Goal: Use online tool/utility: Utilize a website feature to perform a specific function

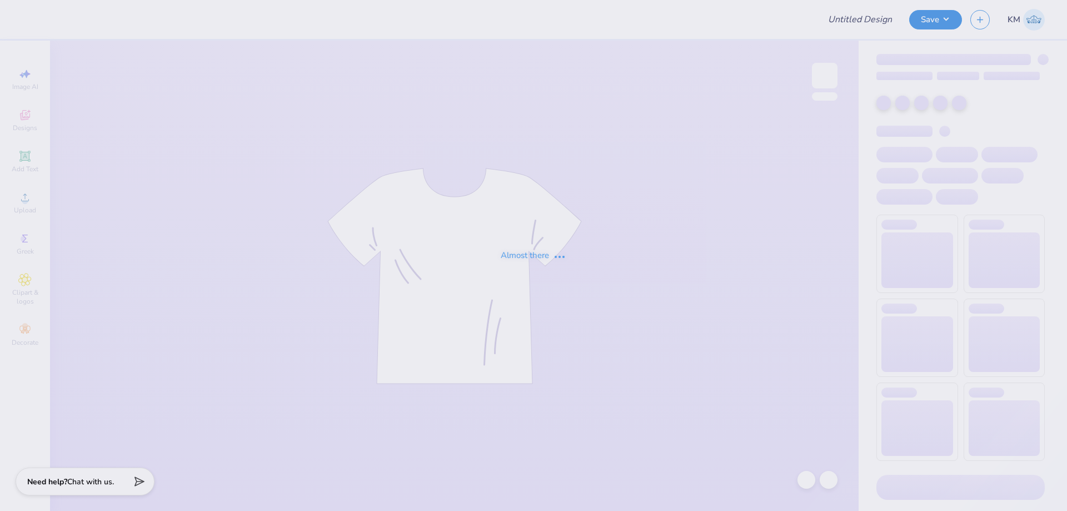
type input "TPA Exec crew"
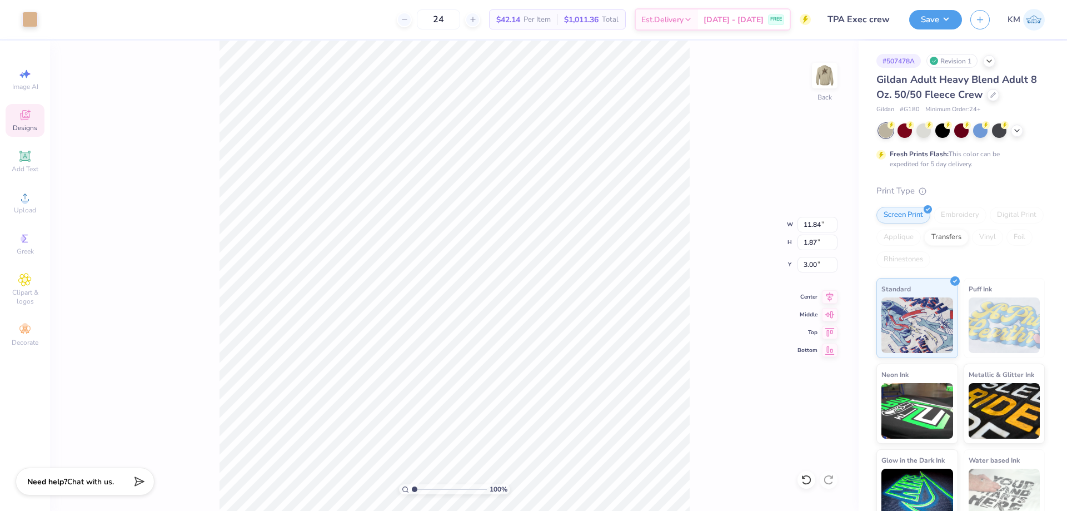
type input "11.88"
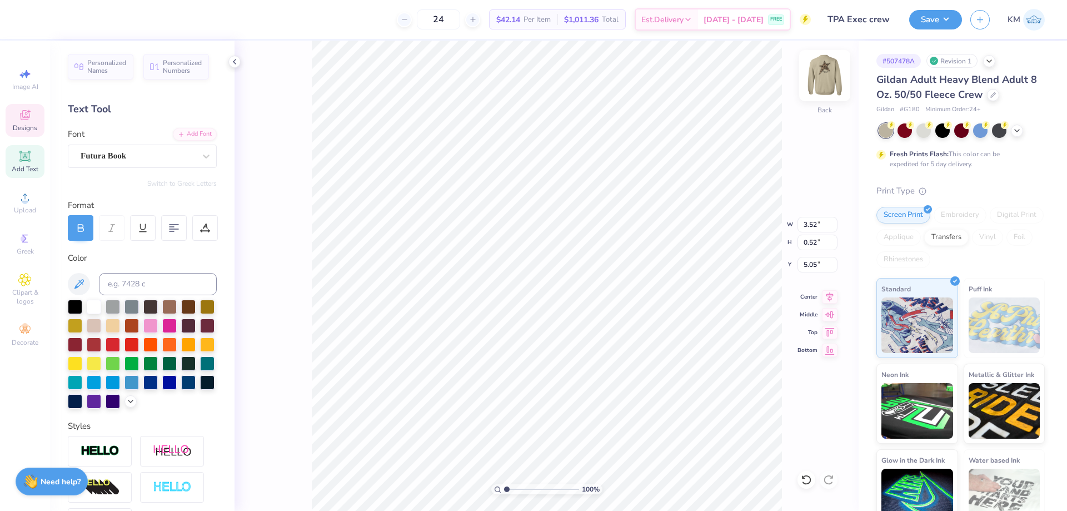
click at [824, 71] on img at bounding box center [825, 75] width 44 height 44
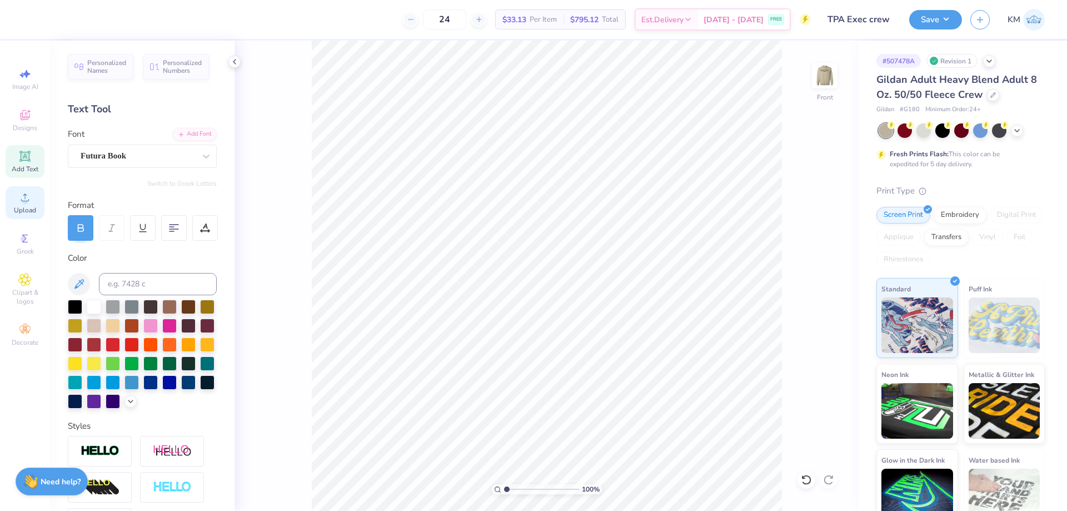
click at [12, 200] on div "Upload" at bounding box center [25, 202] width 39 height 33
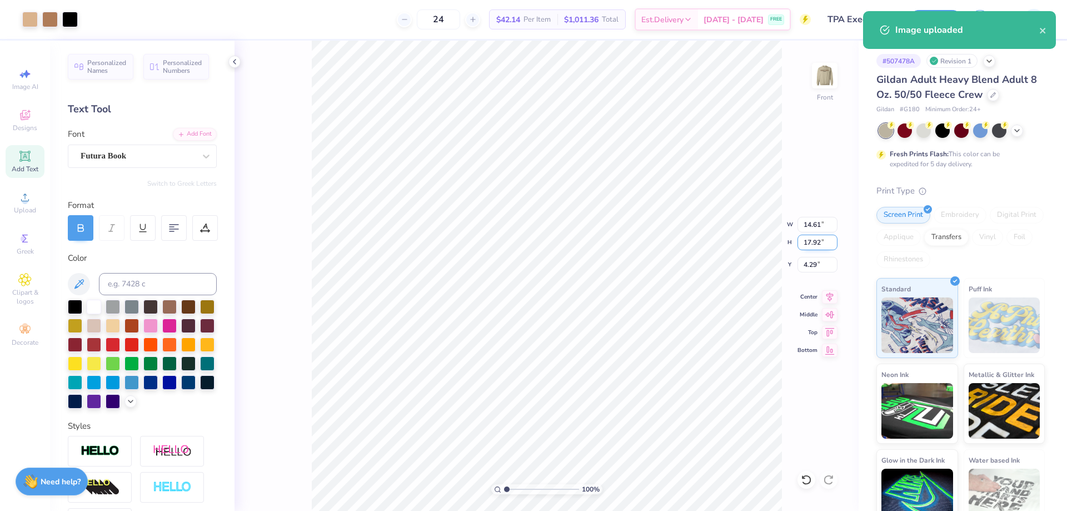
click at [814, 241] on input "17.92" at bounding box center [818, 243] width 40 height 16
type input "1"
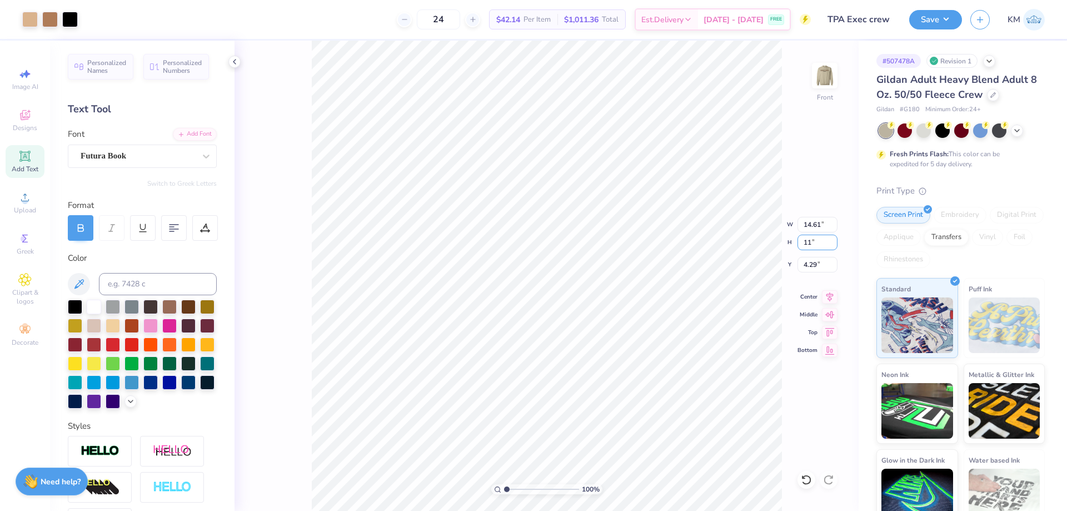
type input "11"
type input "8.97"
type input "11.00"
click at [813, 262] on input "7.75" at bounding box center [818, 265] width 40 height 16
type input "7"
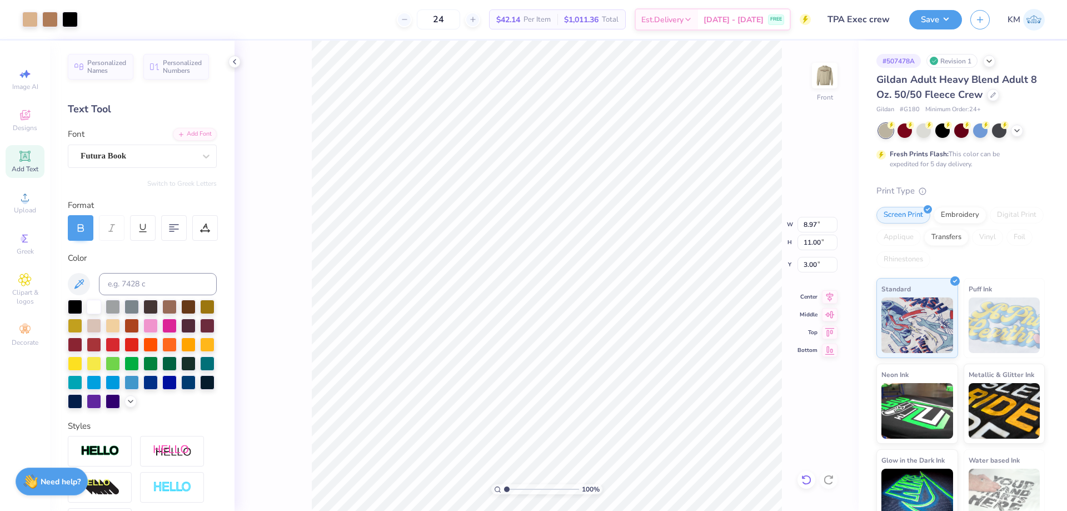
click at [805, 478] on icon at bounding box center [804, 477] width 2 height 2
type input "7.75"
click at [806, 475] on icon at bounding box center [806, 479] width 11 height 11
type input "14.61"
type input "17.92"
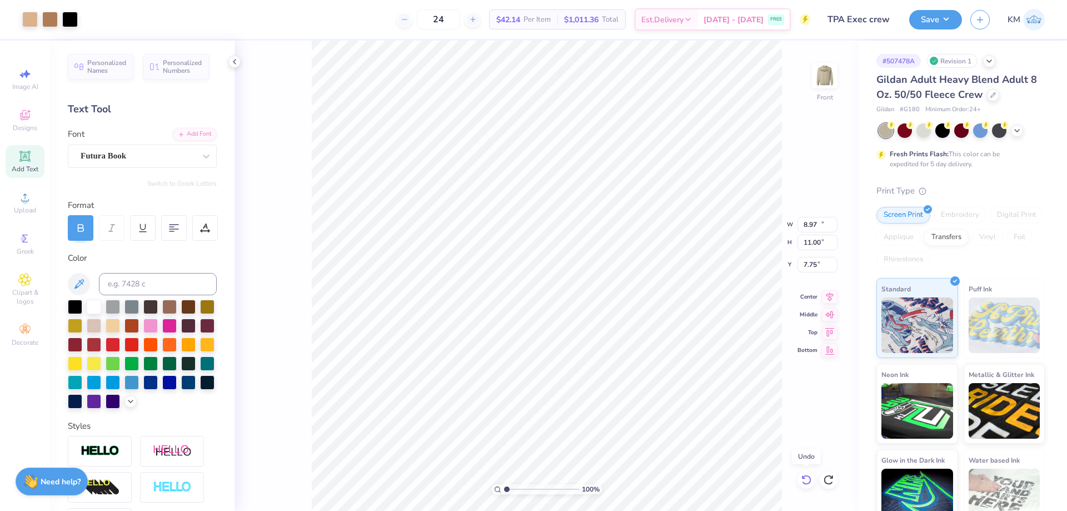
type input "4.29"
click at [806, 475] on icon at bounding box center [806, 479] width 11 height 11
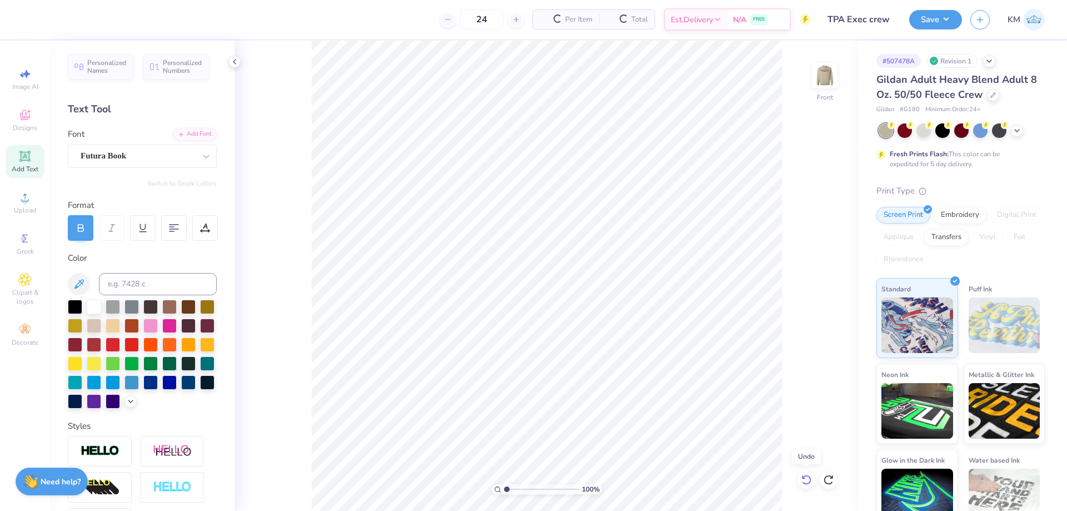
click at [806, 475] on icon at bounding box center [806, 479] width 11 height 11
click at [806, 474] on icon at bounding box center [806, 479] width 11 height 11
type textarea "EST. 1912"
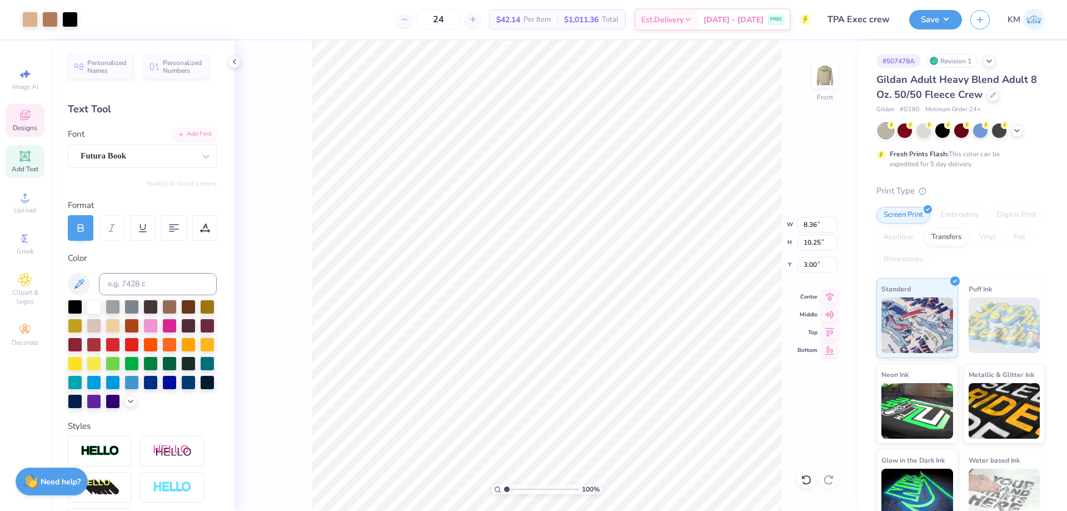
type input "8.36"
type input "10.25"
type input "3.00"
click at [610, 406] on li "Ungroup" at bounding box center [625, 410] width 87 height 22
type input "4.32"
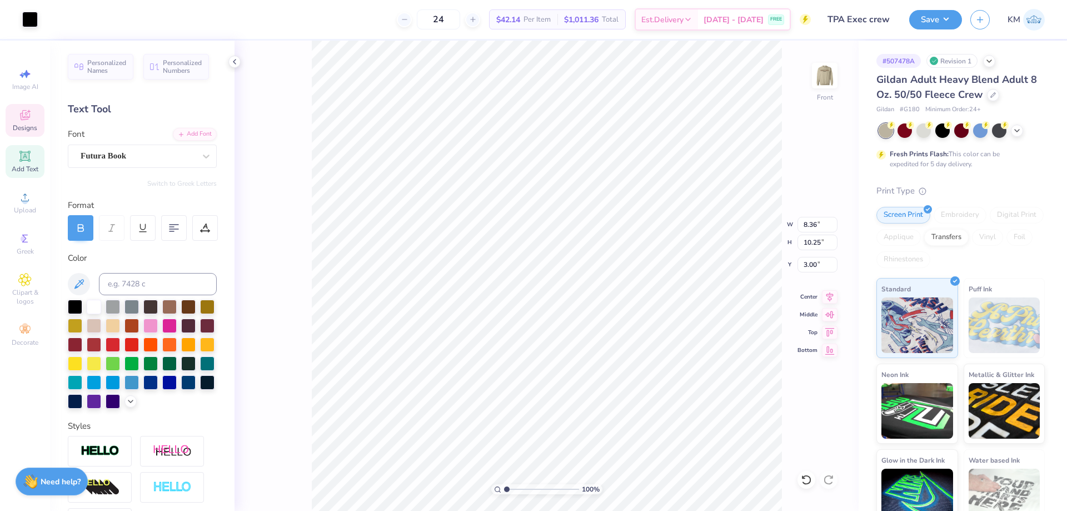
type input "0.83"
type input "10.39"
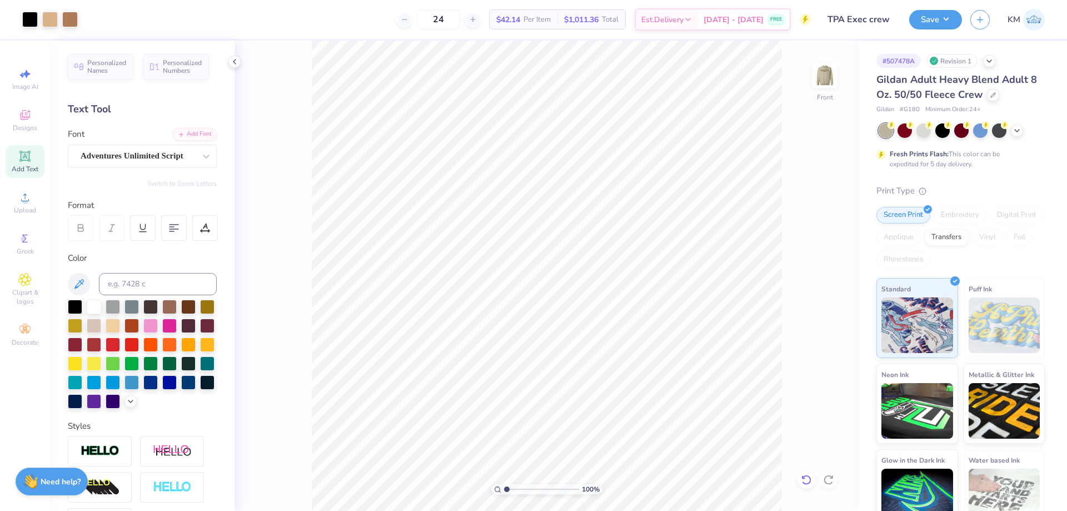
click at [805, 477] on icon at bounding box center [806, 479] width 11 height 11
click at [812, 479] on div at bounding box center [807, 480] width 18 height 18
click at [822, 477] on div at bounding box center [829, 480] width 18 height 18
click at [810, 242] on input "10.25" at bounding box center [818, 243] width 40 height 16
type input "5"
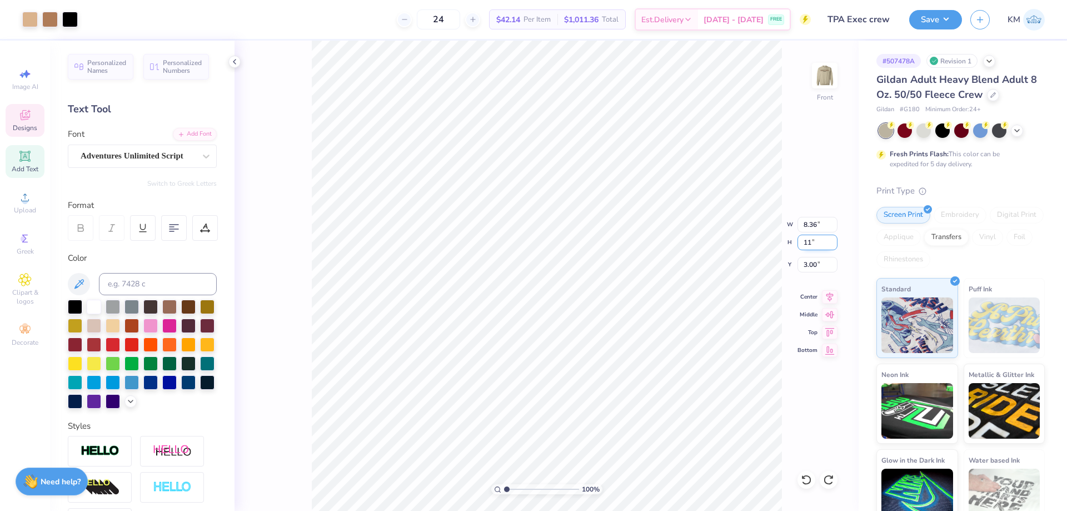
type input "11"
type input "8.97"
type input "11.00"
type input "2.63"
click at [809, 479] on icon at bounding box center [806, 479] width 11 height 11
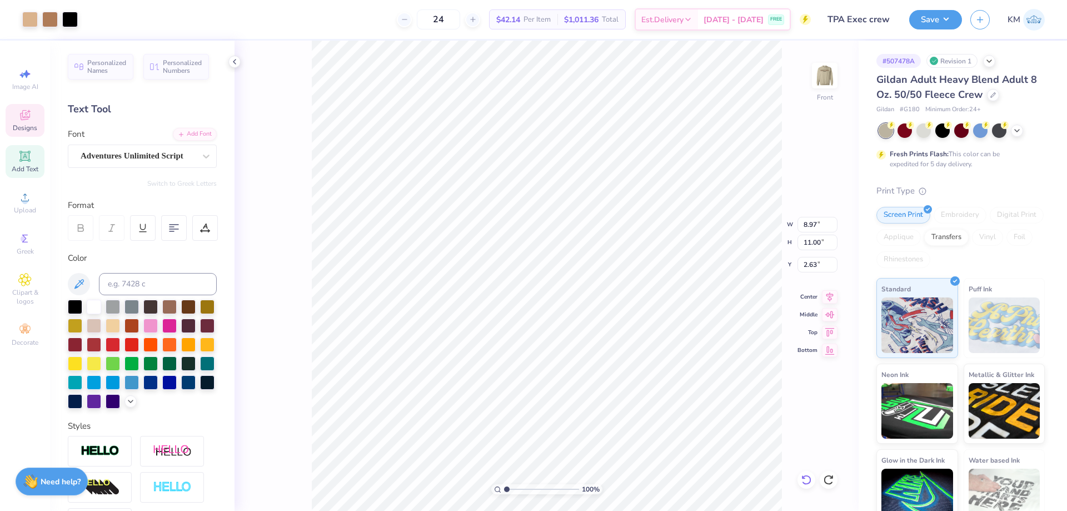
type input "8.36"
type input "10.25"
type input "3.00"
click at [600, 375] on li "Group" at bounding box center [607, 379] width 87 height 22
click at [806, 242] on input "10.25" at bounding box center [818, 243] width 40 height 16
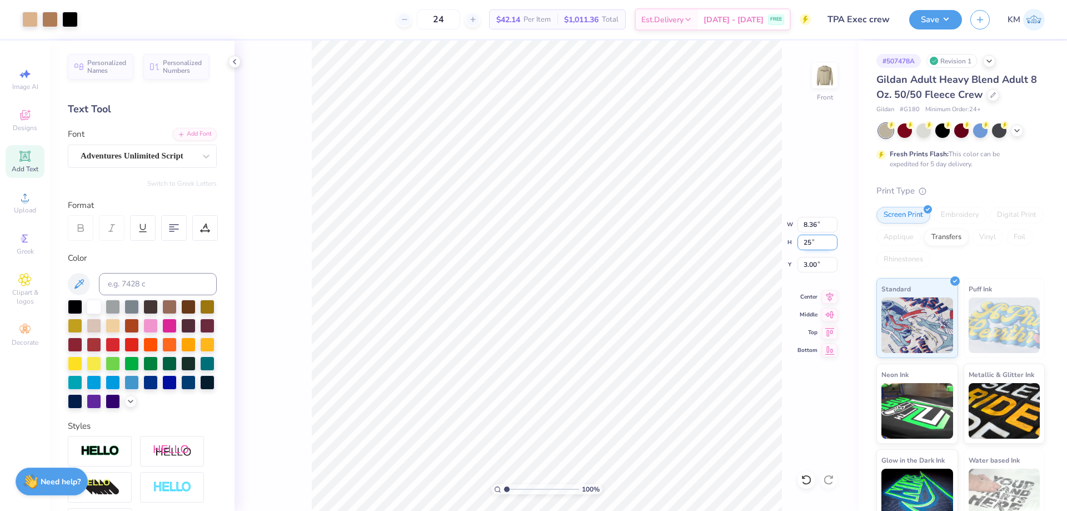
type input "5"
type input "10"
type input "8.16"
type input "10.00"
type input "3.13"
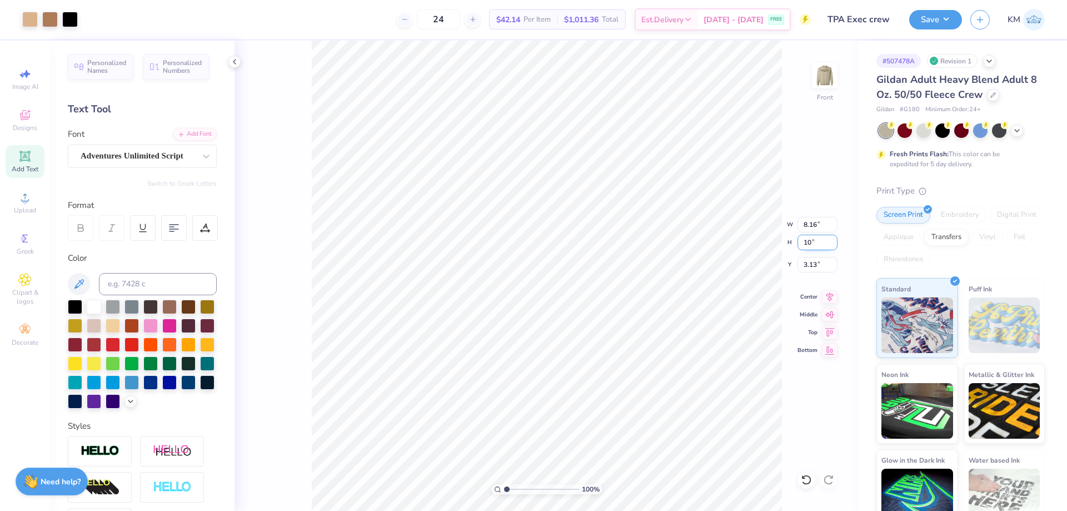
type input "1"
type input "11"
type input "8.97"
type input "11.00"
click at [814, 262] on input "2.63" at bounding box center [818, 265] width 40 height 16
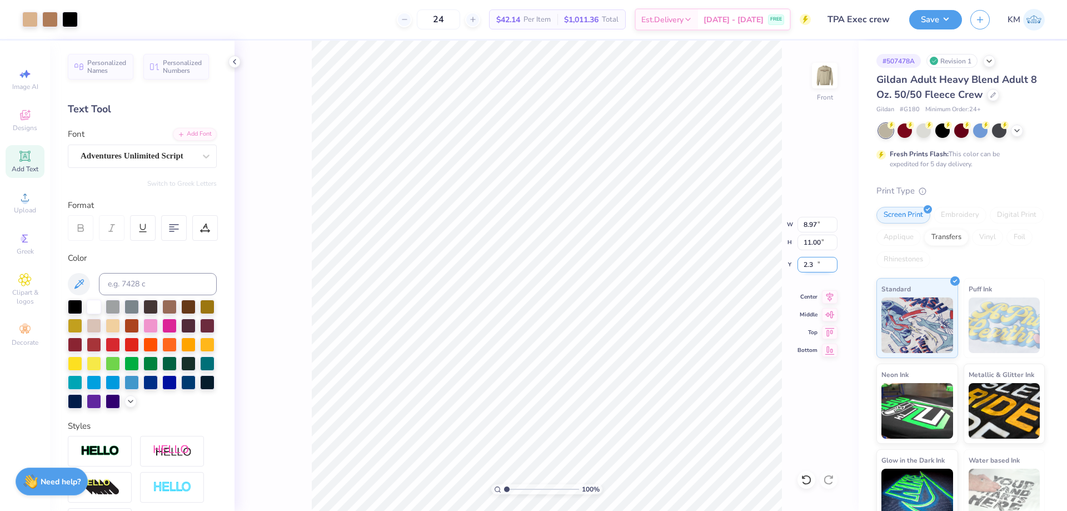
type input "2"
type input "3.00"
click at [823, 79] on img at bounding box center [825, 75] width 44 height 44
click at [25, 208] on span "Upload" at bounding box center [25, 210] width 22 height 9
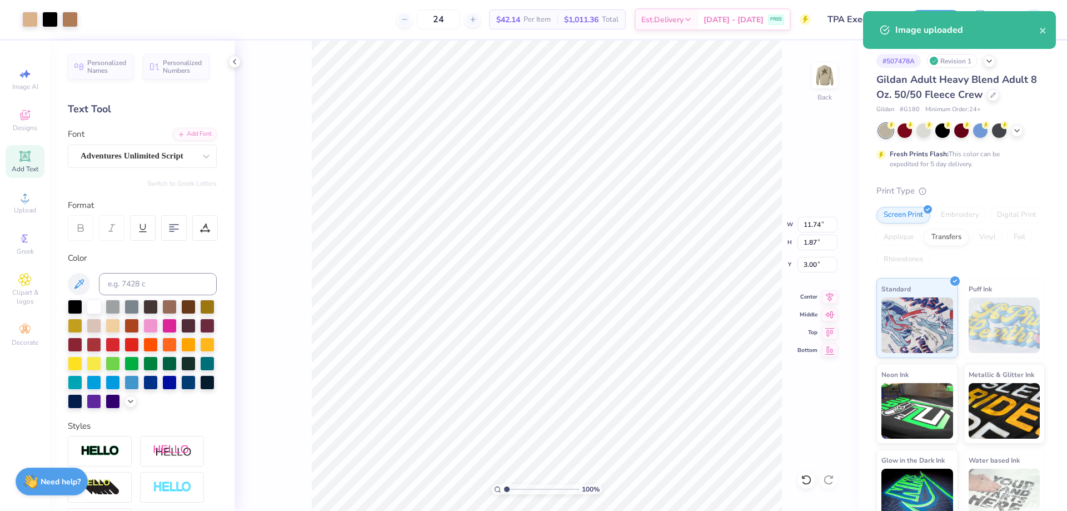
type input "15.00"
type input "2.10"
type input "10.82"
click at [807, 227] on input "15.00" at bounding box center [818, 225] width 40 height 16
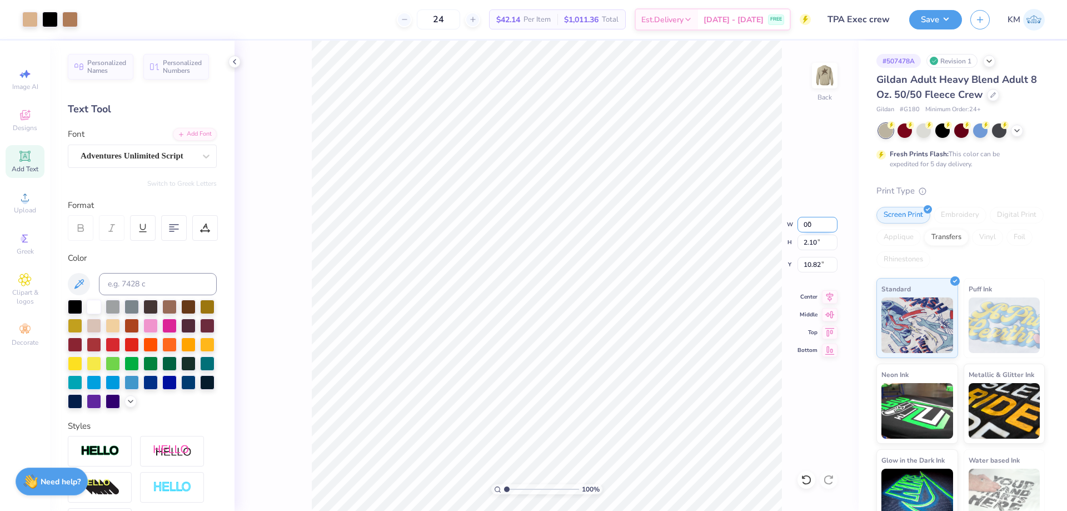
type input "0"
type input "11.00"
type input "1.54"
type input "3.00"
drag, startPoint x: 509, startPoint y: 489, endPoint x: 516, endPoint y: 485, distance: 8.7
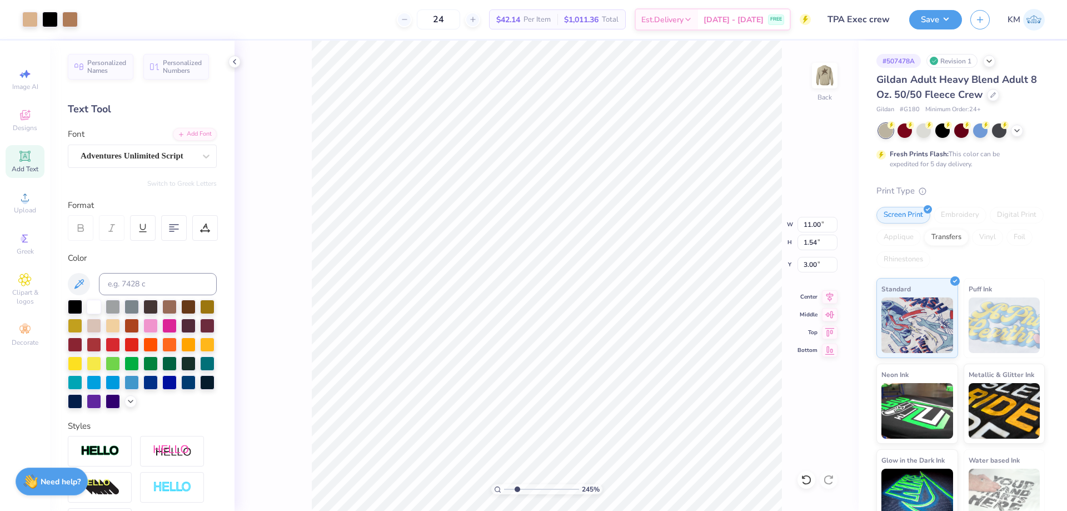
type input "2.3"
click at [516, 486] on input "range" at bounding box center [541, 489] width 75 height 10
type input "11.74"
type input "1.87"
type input "11.00"
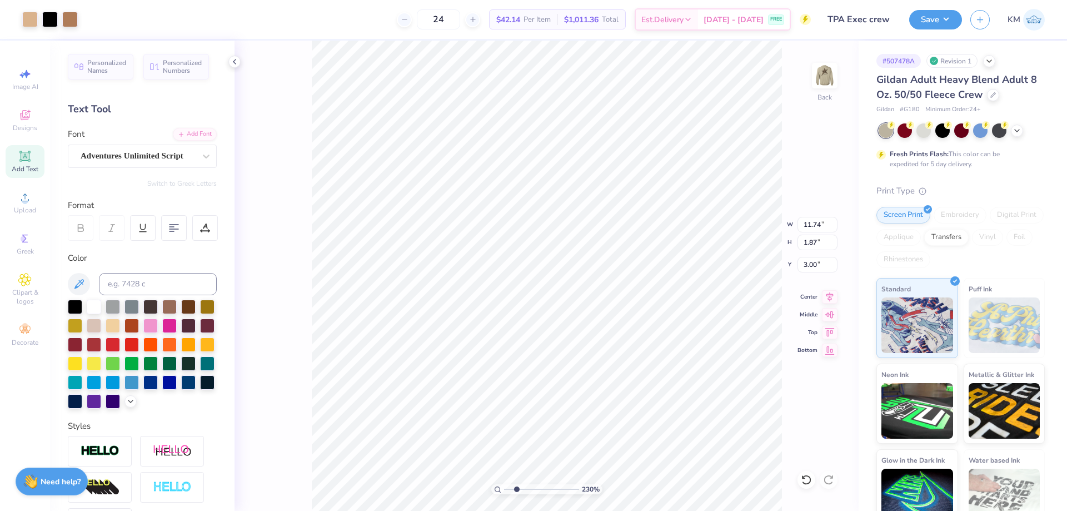
type input "1.54"
type input "3.33"
type input "13.19"
type input "1.85"
type input "3.00"
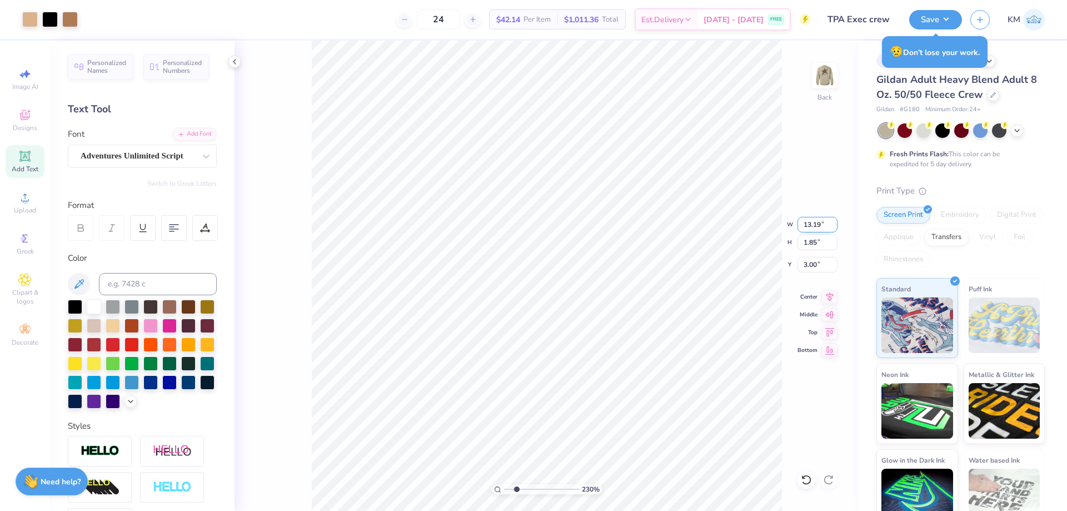
click at [811, 225] on input "13.19" at bounding box center [818, 225] width 40 height 16
type input "9"
type input "12.00"
type input "1.68"
type input "5.31"
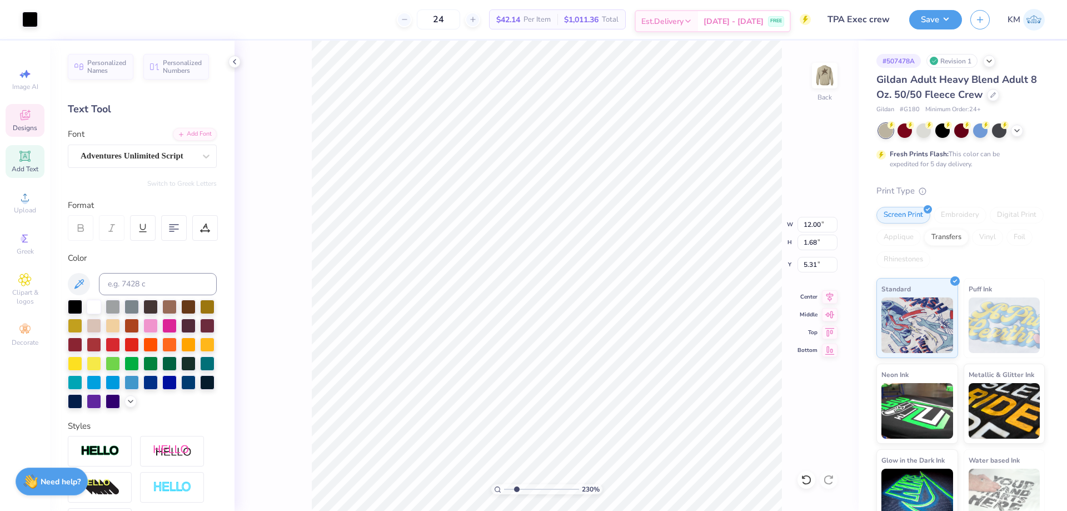
type input "11.88"
type input "1.87"
type input "3.00"
type input "12.00"
type input "1.68"
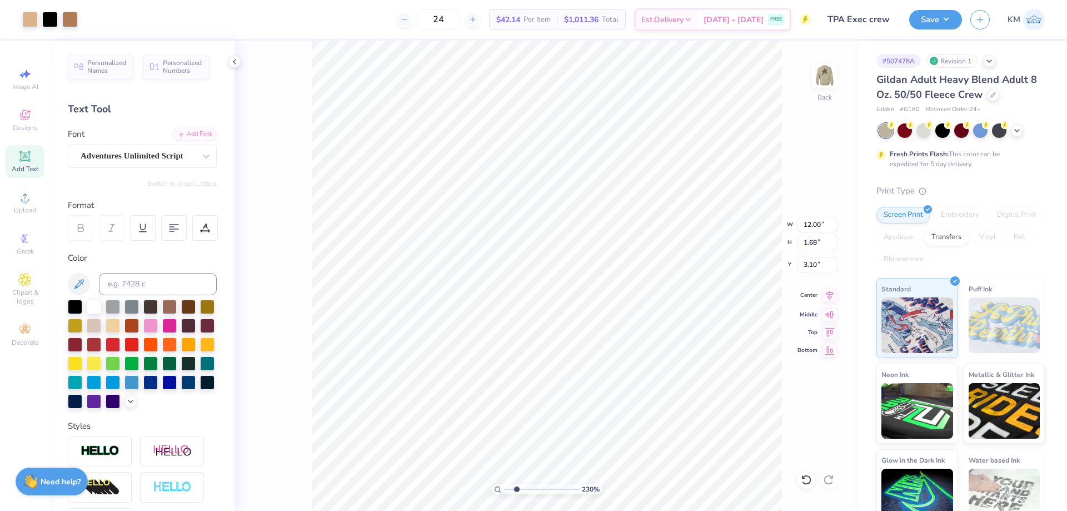
click at [828, 297] on icon at bounding box center [829, 294] width 7 height 9
click at [806, 479] on icon at bounding box center [806, 479] width 11 height 11
type input "3.10"
type input "11.74"
type input "1.87"
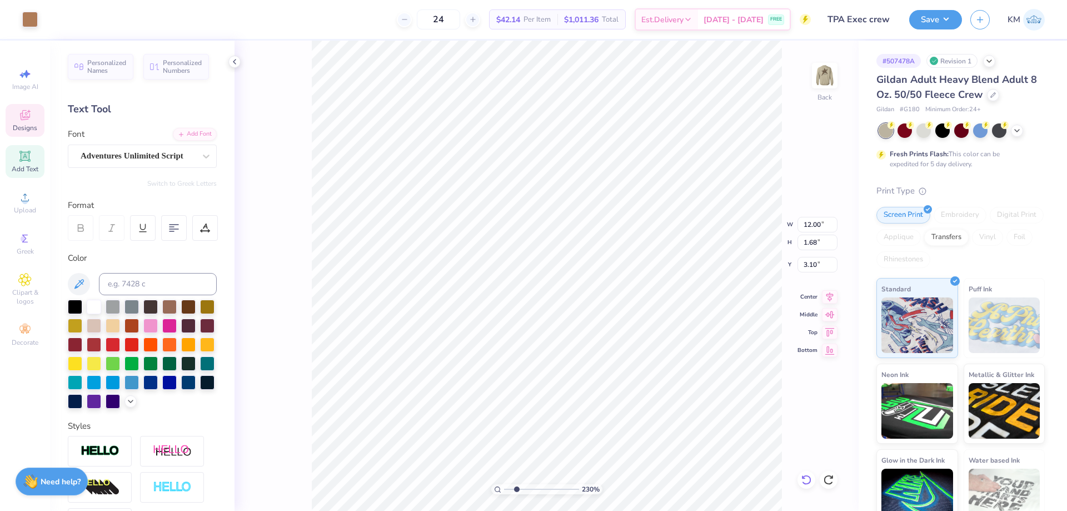
type input "3.00"
click at [809, 477] on icon at bounding box center [805, 480] width 9 height 10
type input "6.80"
click at [687, 387] on li "Group" at bounding box center [693, 389] width 87 height 22
type input "12.00"
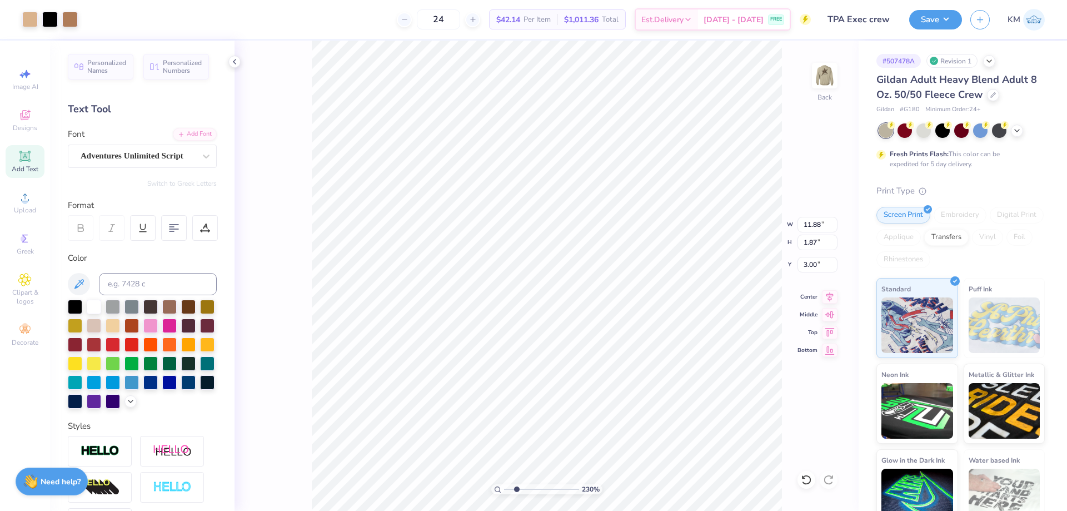
type input "1.68"
type input "3.10"
type input "11.88"
type input "1.87"
type input "3.00"
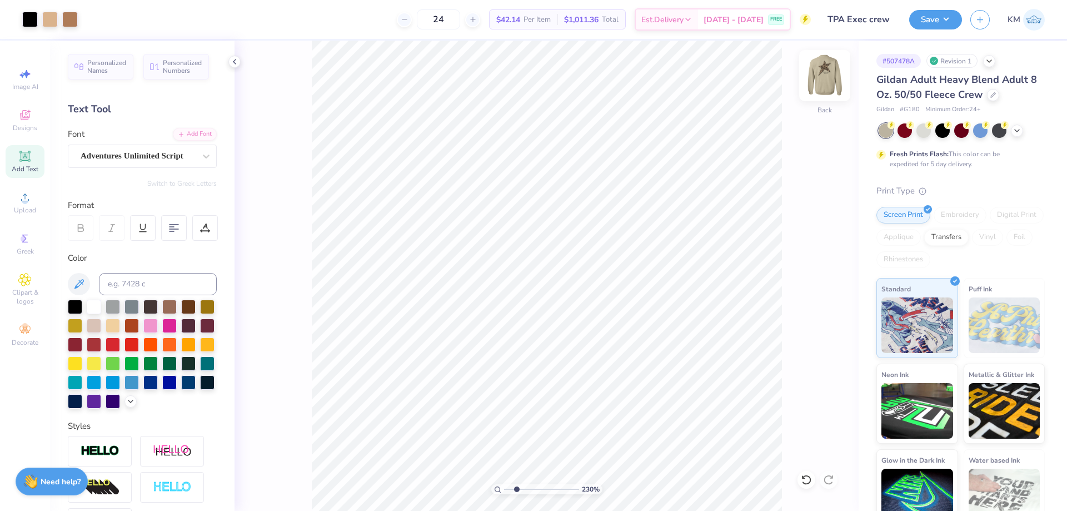
click at [828, 79] on img at bounding box center [825, 75] width 44 height 44
click at [826, 73] on img at bounding box center [825, 75] width 22 height 22
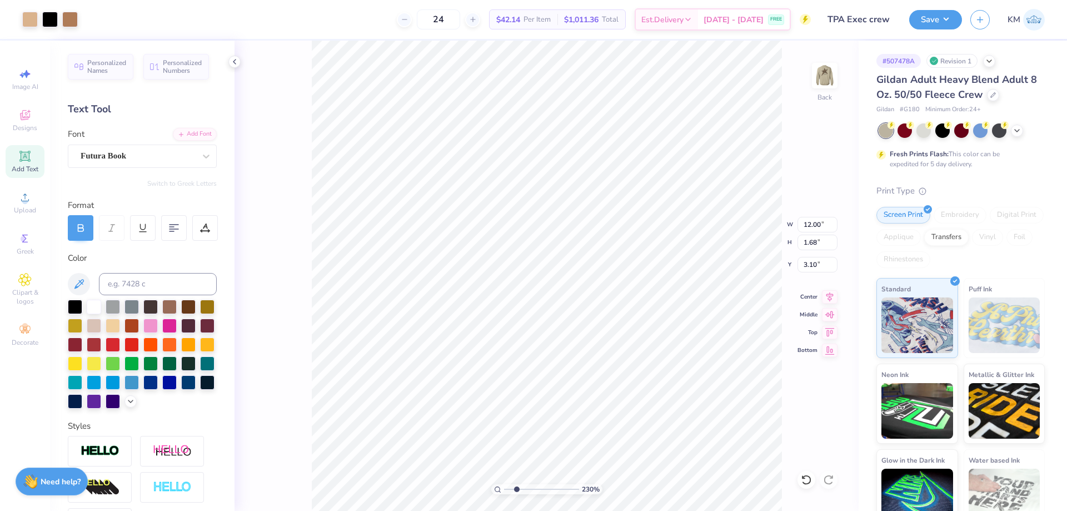
type input "12.00"
type input "1.68"
type input "3.10"
type input "2.47"
click at [698, 386] on li "Group" at bounding box center [714, 389] width 87 height 22
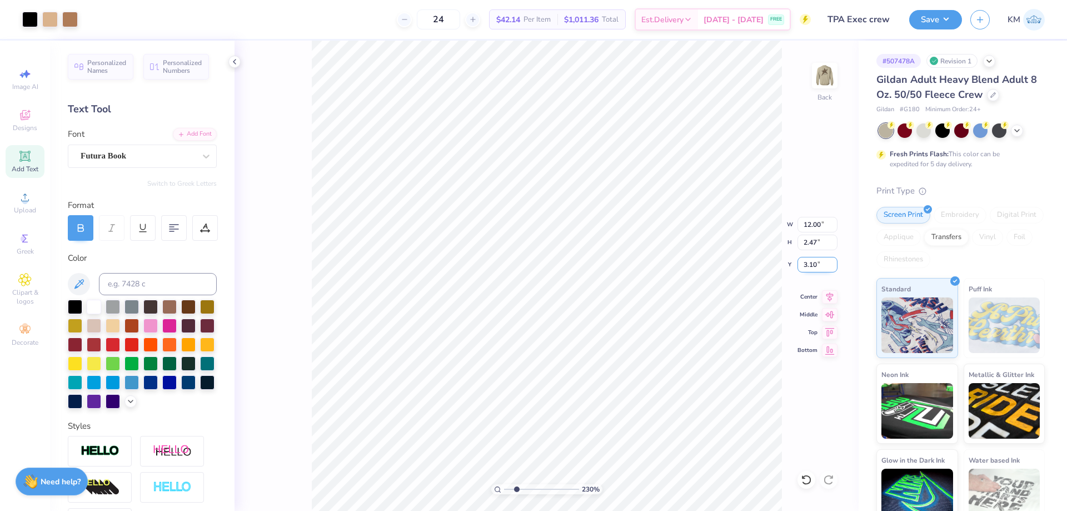
click at [808, 262] on input "3.10" at bounding box center [818, 265] width 40 height 16
type input "0"
type input "3.00"
drag, startPoint x: 515, startPoint y: 490, endPoint x: 496, endPoint y: 489, distance: 18.9
type input "1"
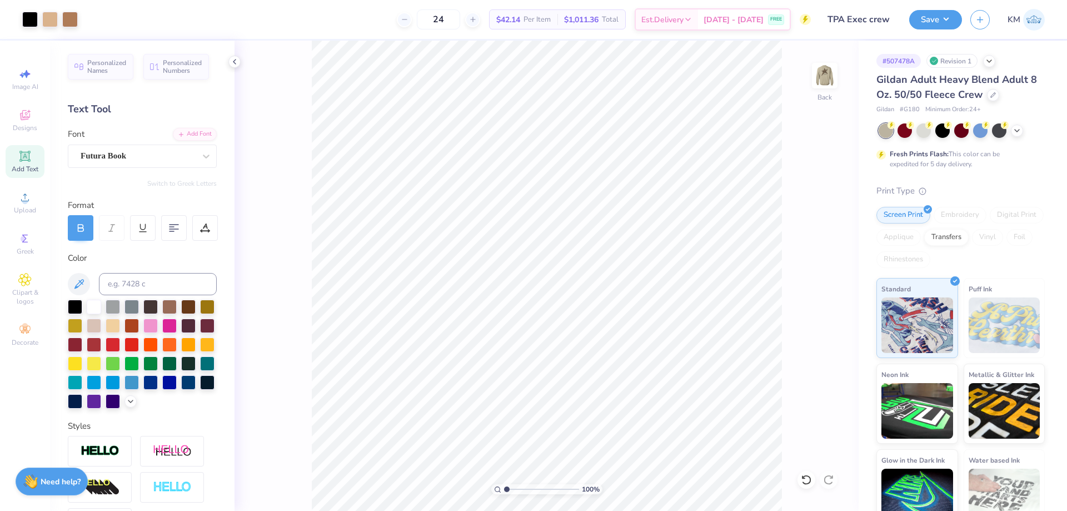
click at [504, 489] on input "range" at bounding box center [541, 489] width 75 height 10
click at [818, 82] on img at bounding box center [825, 75] width 44 height 44
click at [799, 477] on div at bounding box center [807, 480] width 18 height 18
type input "3.00"
click at [836, 82] on img at bounding box center [825, 75] width 44 height 44
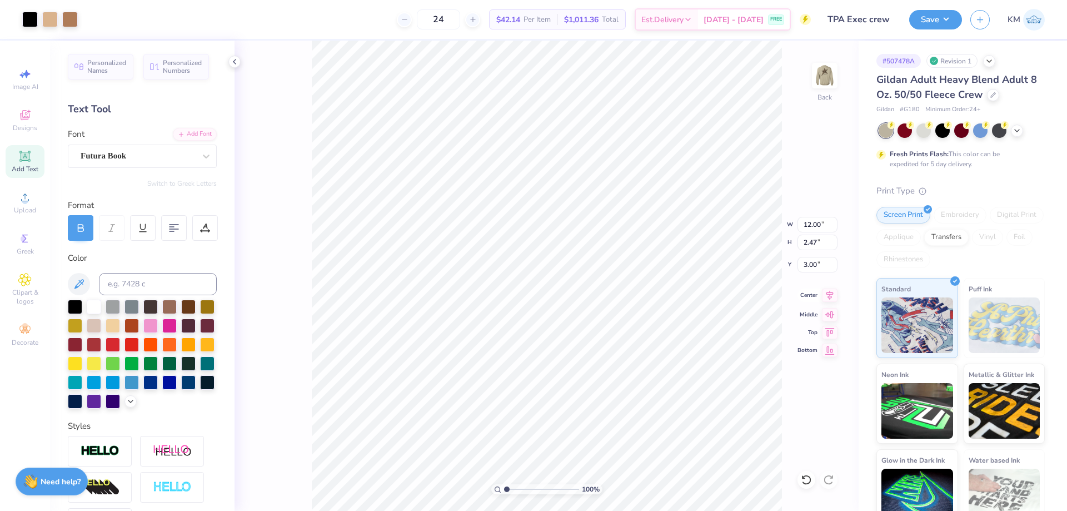
click at [825, 294] on icon at bounding box center [830, 294] width 16 height 13
click at [826, 70] on img at bounding box center [825, 75] width 44 height 44
click at [833, 71] on img at bounding box center [825, 75] width 44 height 44
click at [923, 13] on button "Save" at bounding box center [935, 17] width 53 height 19
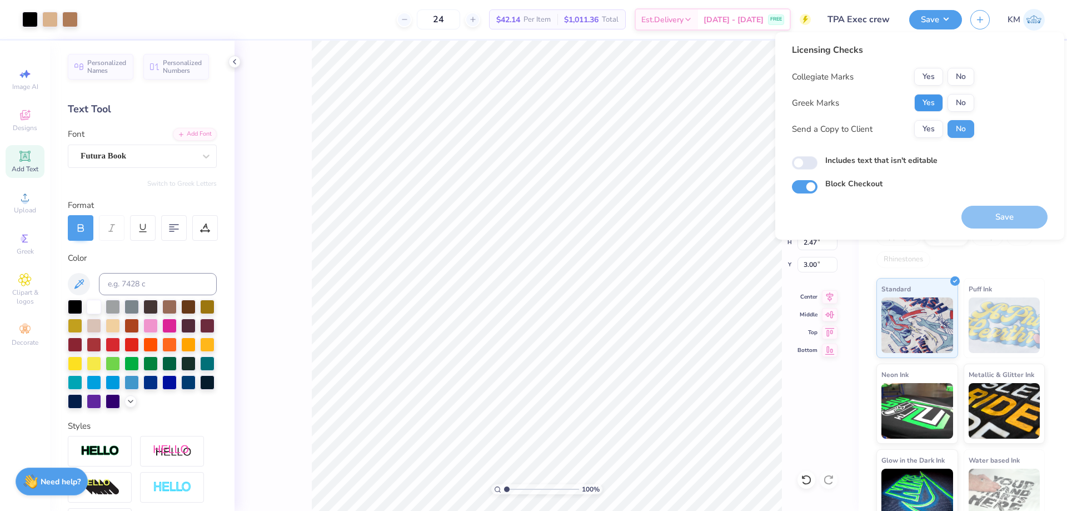
click at [927, 104] on button "Yes" at bounding box center [928, 103] width 29 height 18
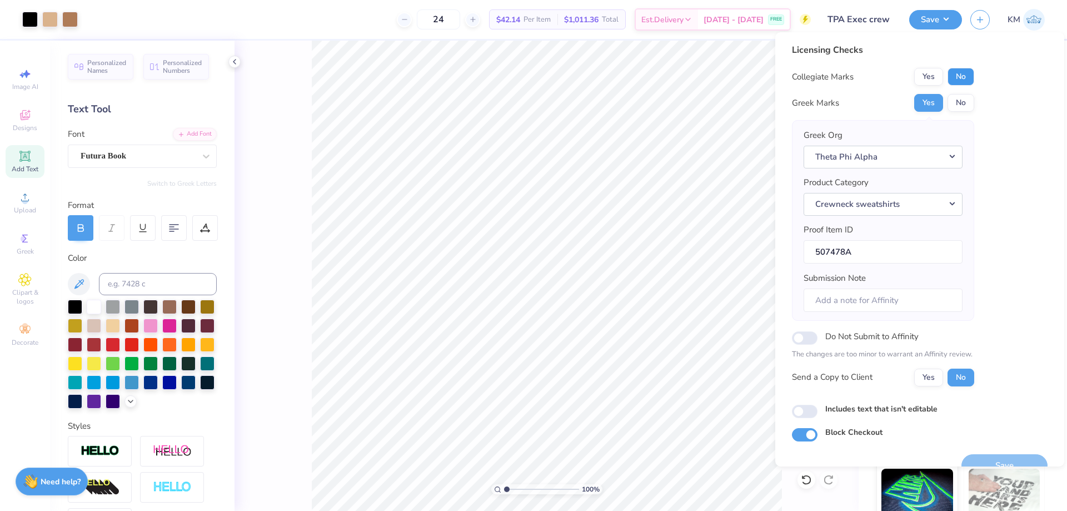
click at [957, 76] on button "No" at bounding box center [961, 77] width 27 height 18
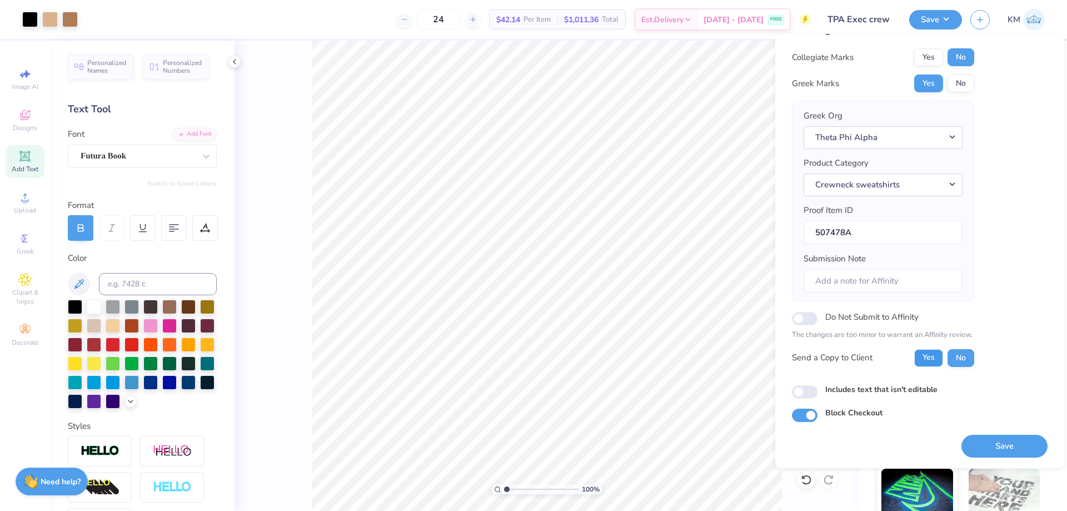
click at [938, 356] on button "Yes" at bounding box center [928, 358] width 29 height 18
click at [984, 443] on button "Save" at bounding box center [1005, 446] width 86 height 23
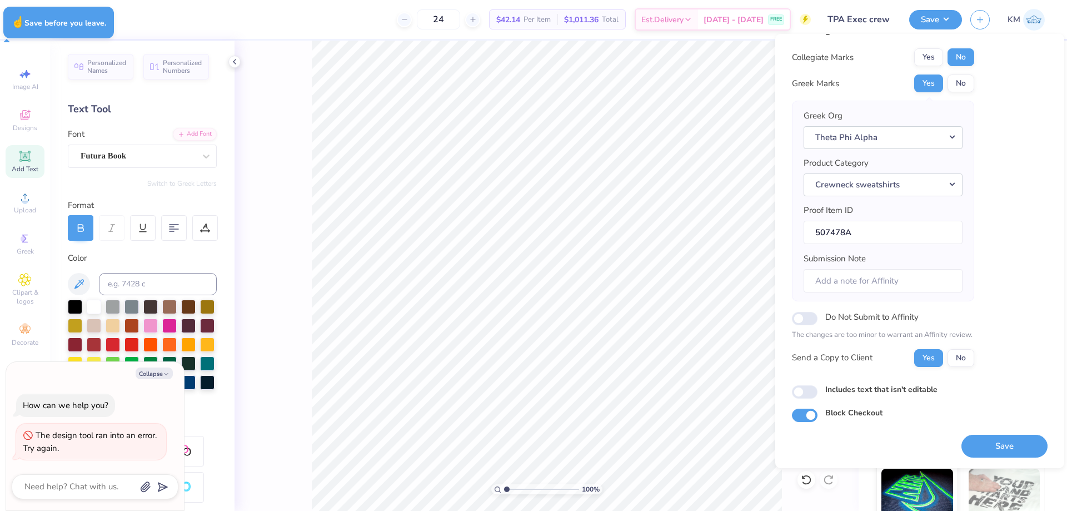
type textarea "x"
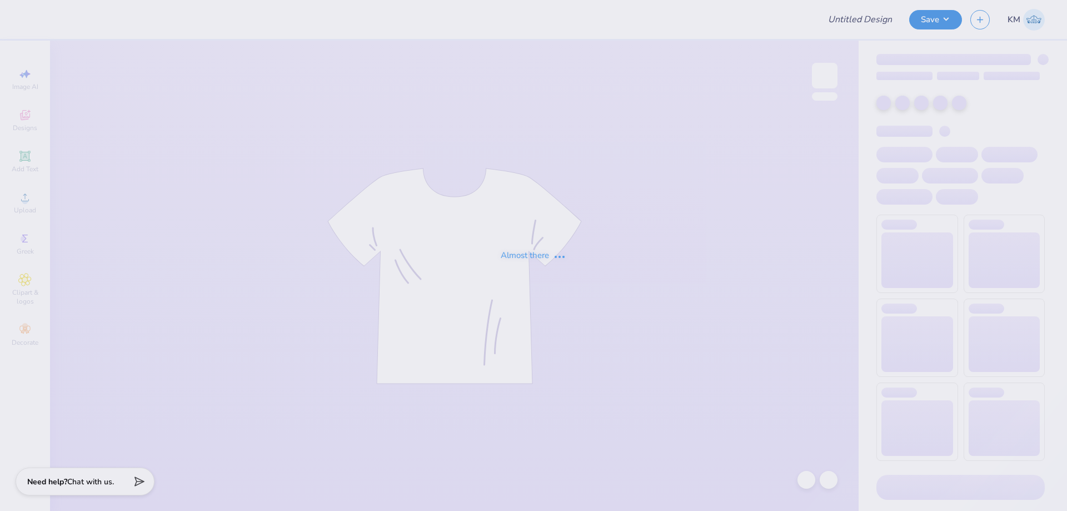
type input "TPA Exec crew"
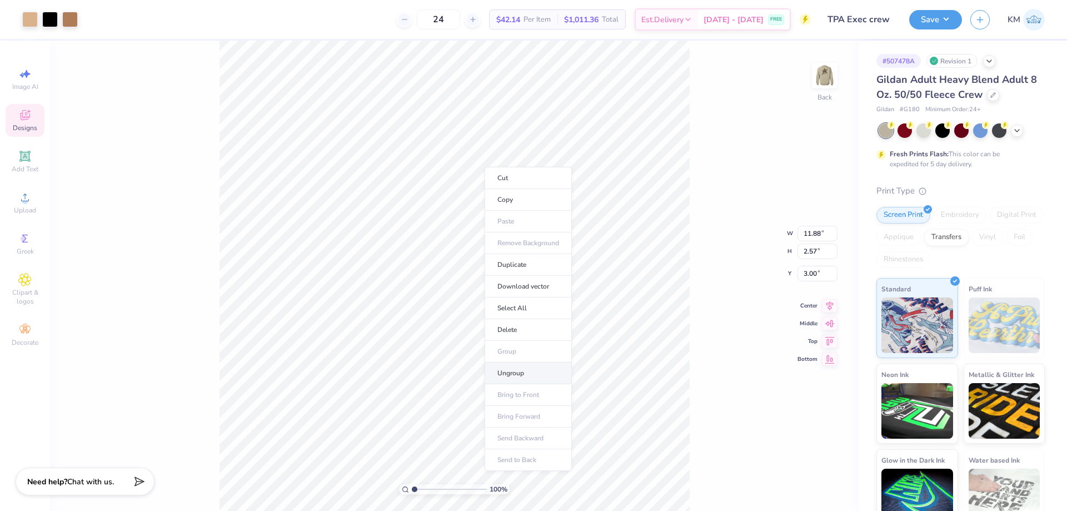
click at [521, 365] on li "Ungroup" at bounding box center [528, 373] width 87 height 22
click at [31, 205] on div "Upload" at bounding box center [25, 202] width 39 height 33
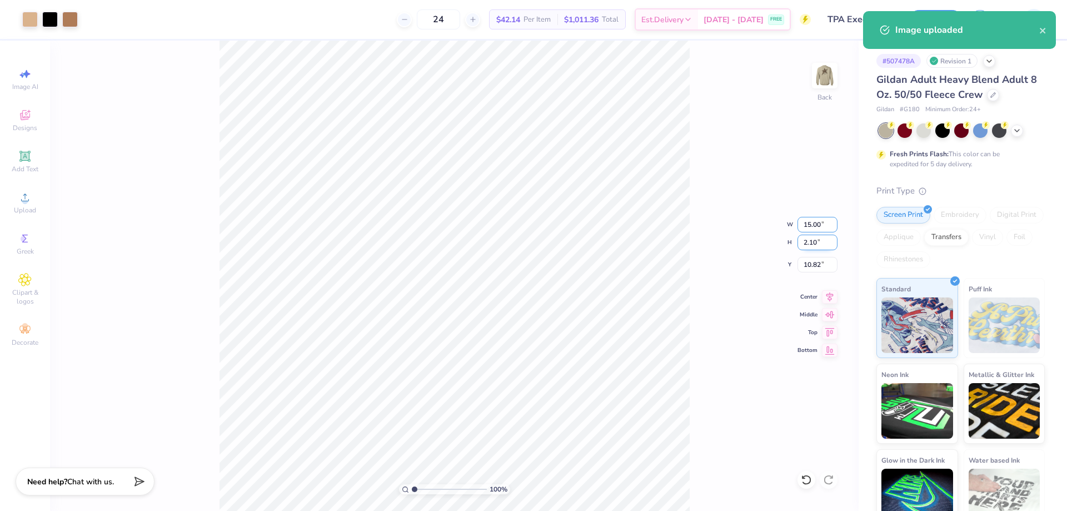
drag, startPoint x: 819, startPoint y: 224, endPoint x: 758, endPoint y: 234, distance: 62.0
click at [758, 233] on div "100 % Back W 15.00 15.00 " H 2.10 2.10 " Y 10.82 10.82 " Center Middle Top Bott…" at bounding box center [454, 276] width 809 height 470
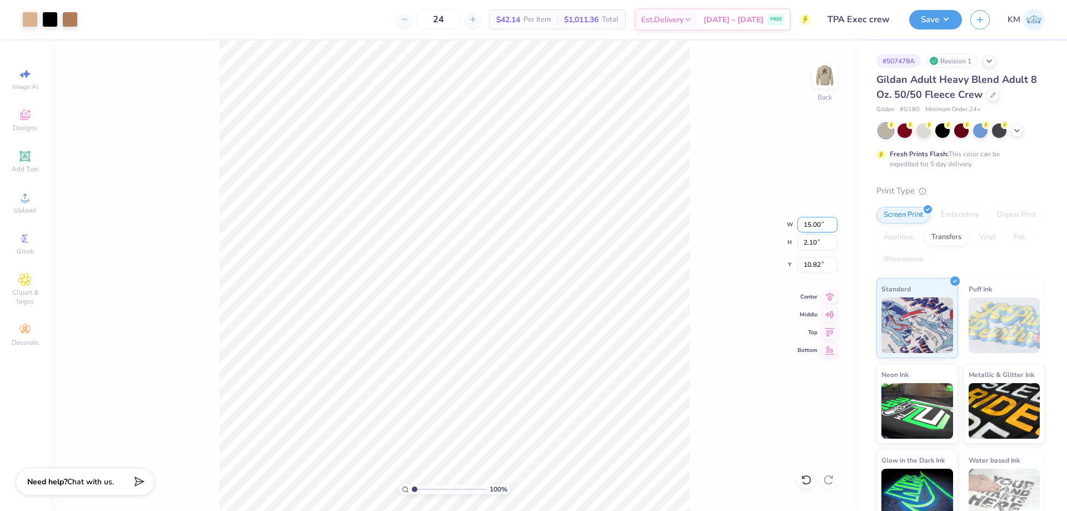
click at [809, 230] on input "15.00" at bounding box center [818, 225] width 40 height 16
type input "1"
type input "12.00"
type input "1.68"
click at [831, 293] on icon at bounding box center [830, 294] width 16 height 13
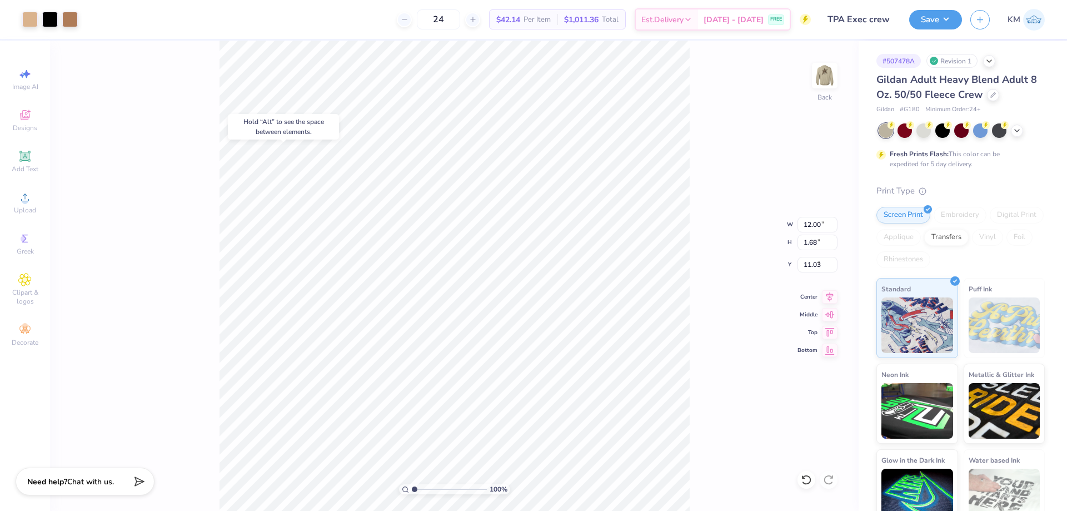
type input "3.00"
drag, startPoint x: 416, startPoint y: 490, endPoint x: 442, endPoint y: 484, distance: 27.4
type input "4.69"
click at [442, 487] on input "range" at bounding box center [449, 489] width 75 height 10
type input "3.10"
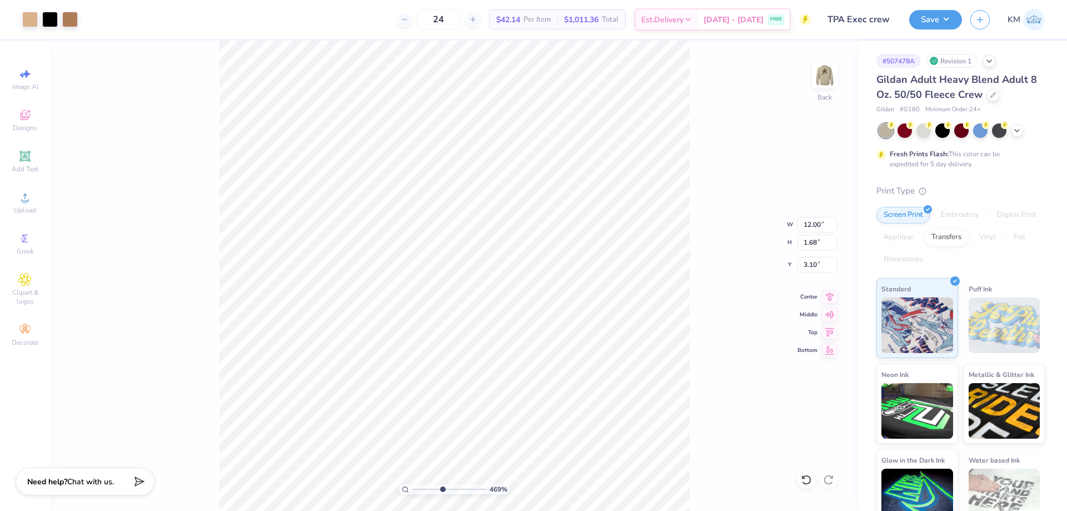
type input "11.88"
type input "1.87"
type input "3.00"
click at [800, 476] on div at bounding box center [807, 480] width 18 height 18
type input "1"
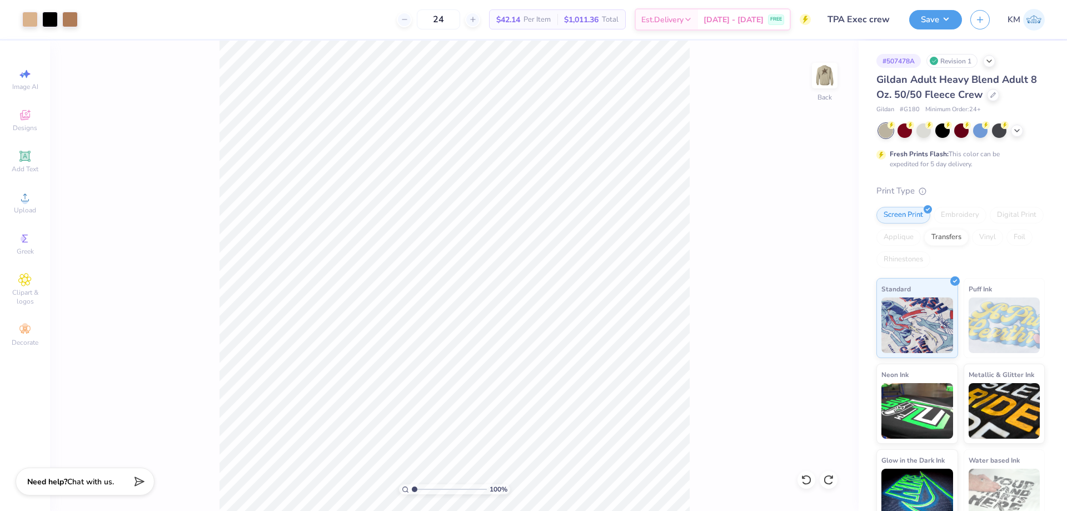
click at [412, 484] on input "range" at bounding box center [449, 489] width 75 height 10
type input "6.50"
click at [558, 340] on li "Group" at bounding box center [573, 347] width 87 height 22
type input "12.00"
type input "1.68"
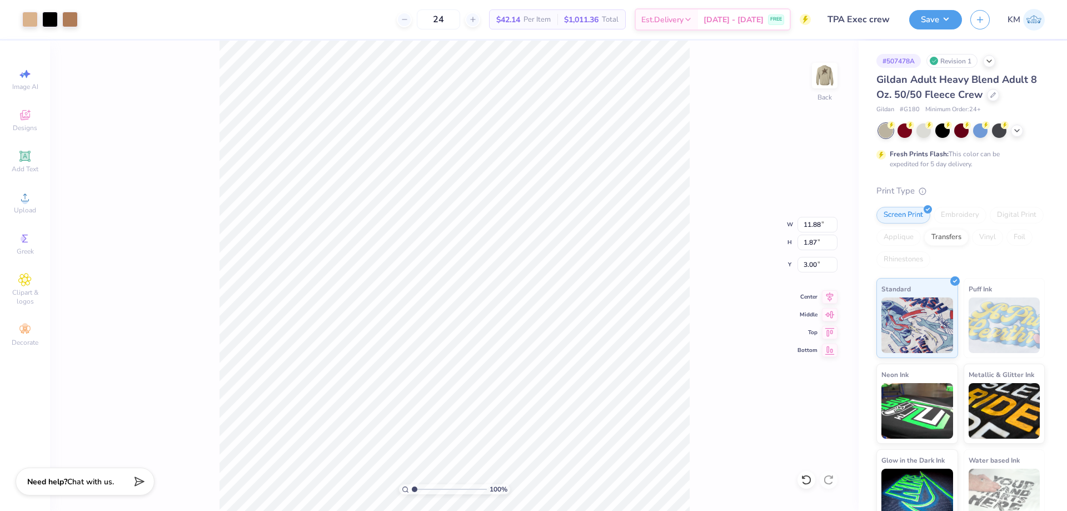
type input "6.50"
drag, startPoint x: 421, startPoint y: 486, endPoint x: 438, endPoint y: 484, distance: 16.8
click at [438, 484] on input "range" at bounding box center [449, 489] width 75 height 10
type input "4.17"
type input "3.10"
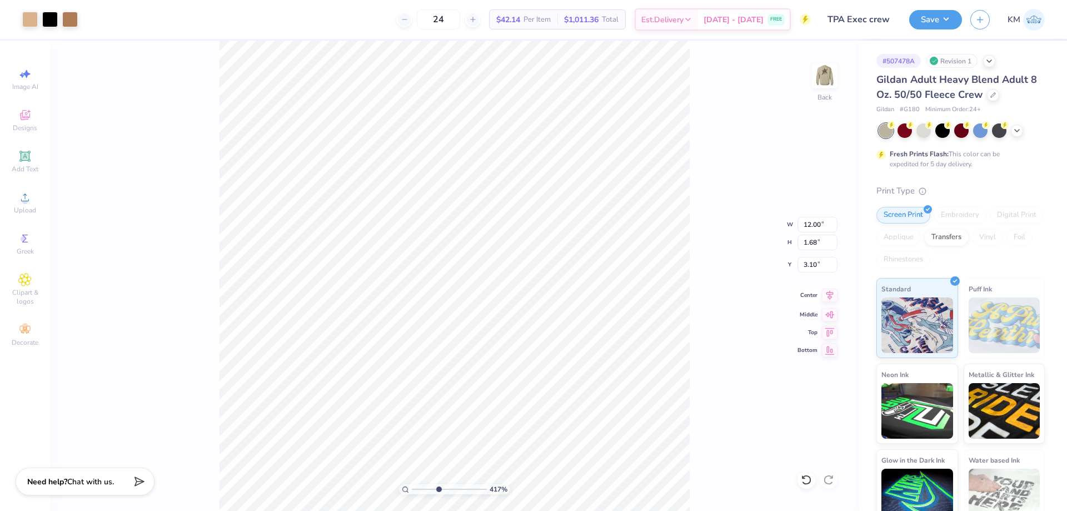
click at [826, 296] on icon at bounding box center [830, 294] width 16 height 13
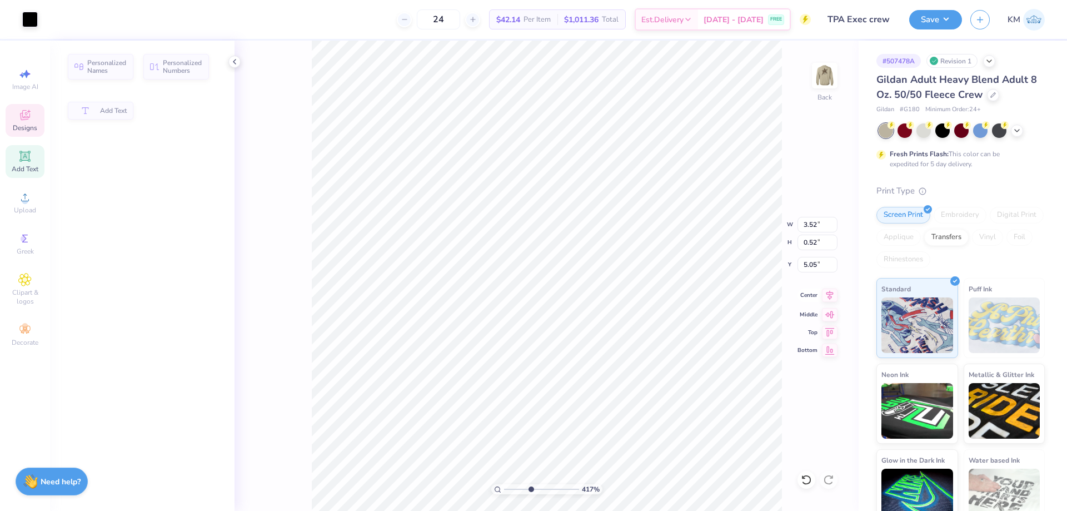
type input "3.52"
type input "0.52"
type input "5.05"
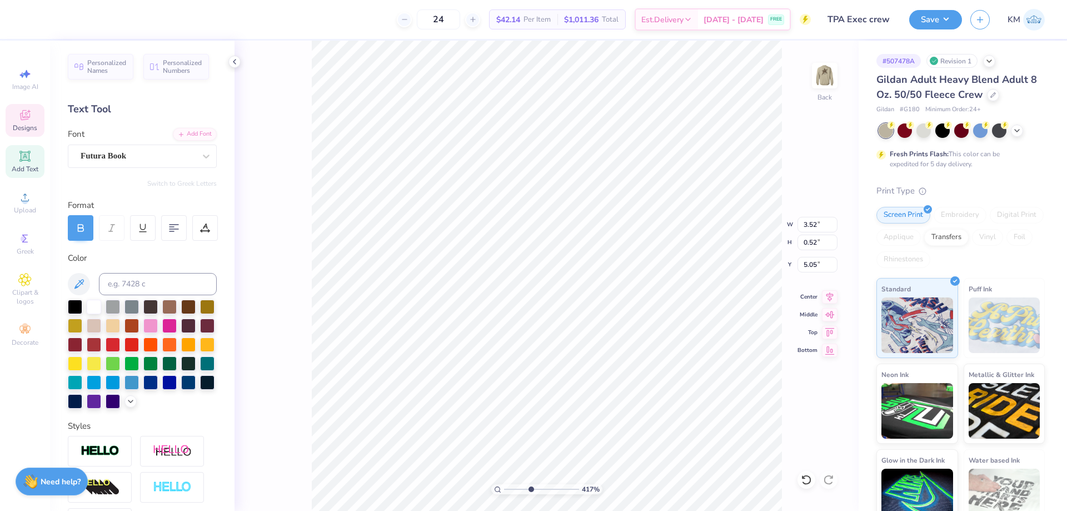
type input "12.00"
type input "1.68"
type input "3.10"
type input "2.47"
click at [606, 384] on li "Group" at bounding box center [615, 386] width 87 height 22
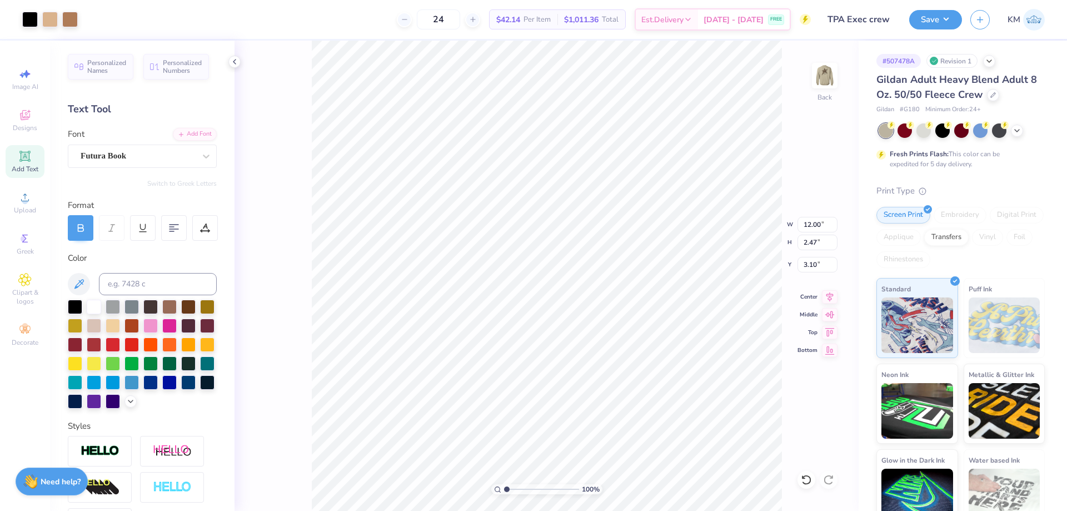
type input "1"
click at [504, 489] on input "range" at bounding box center [541, 489] width 75 height 10
click at [828, 71] on img at bounding box center [825, 75] width 44 height 44
type textarea "EST. 1912"
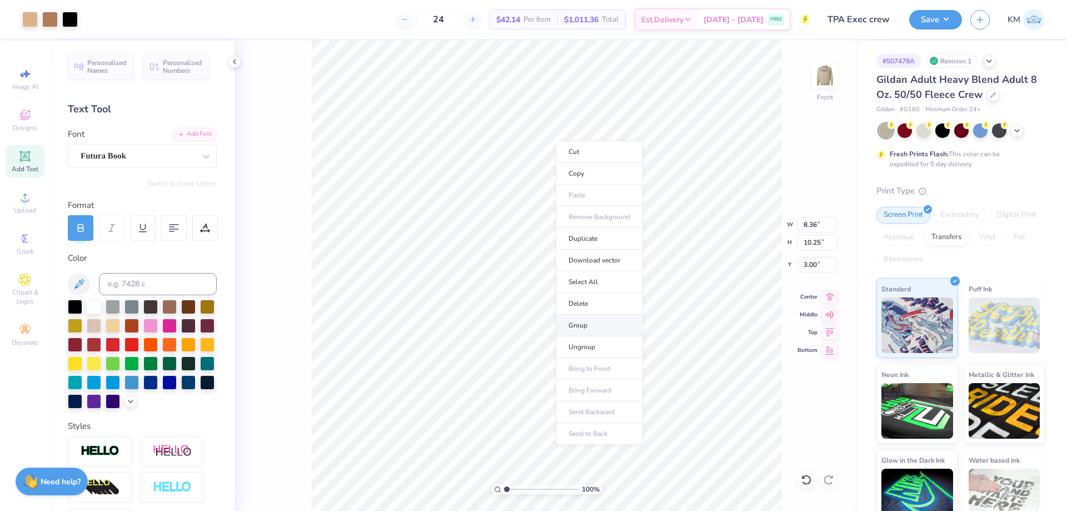
click at [591, 323] on li "Group" at bounding box center [599, 326] width 87 height 22
click at [814, 245] on input "10.25" at bounding box center [818, 243] width 40 height 16
type input "1"
type input "11"
type input "8.97"
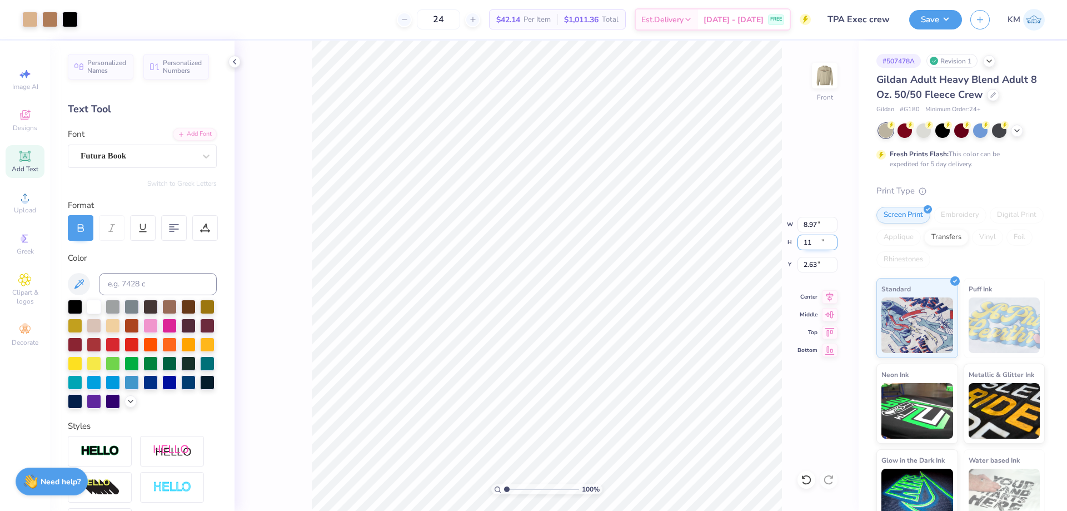
type input "11.00"
click at [815, 263] on input "2.63" at bounding box center [818, 265] width 40 height 16
type input "2"
type input "3.00"
click at [821, 76] on img at bounding box center [825, 75] width 44 height 44
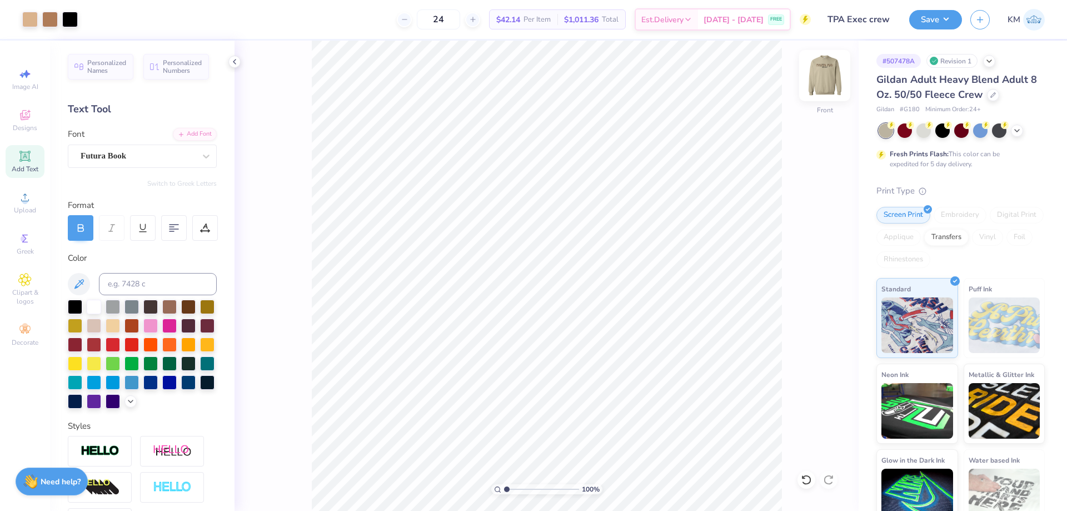
click at [830, 84] on img at bounding box center [825, 75] width 44 height 44
click at [830, 83] on img at bounding box center [825, 75] width 44 height 44
click at [830, 83] on img at bounding box center [825, 75] width 22 height 22
click at [800, 262] on input "3.10" at bounding box center [818, 265] width 40 height 16
type input "0"
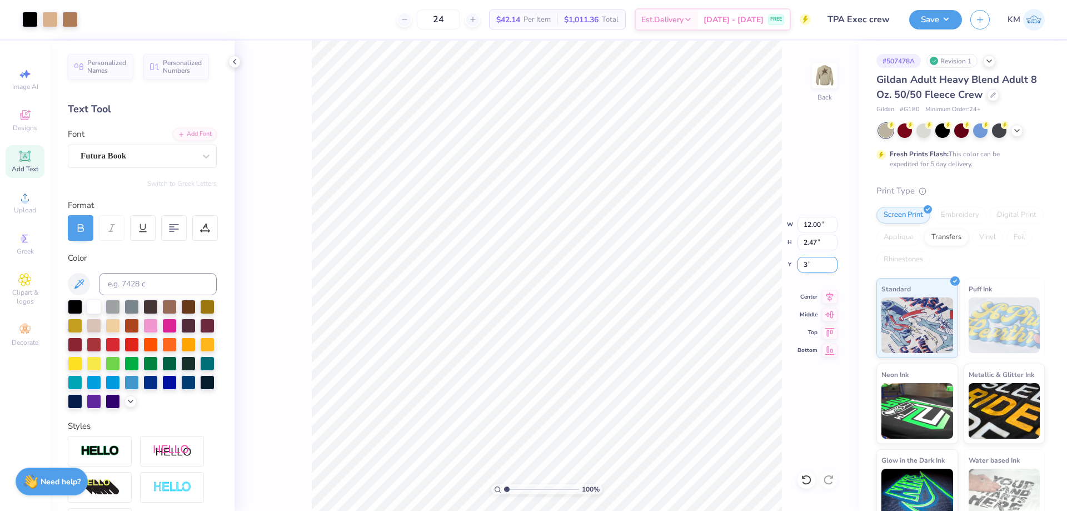
type input "3.00"
click at [918, 18] on button "Save" at bounding box center [935, 17] width 53 height 19
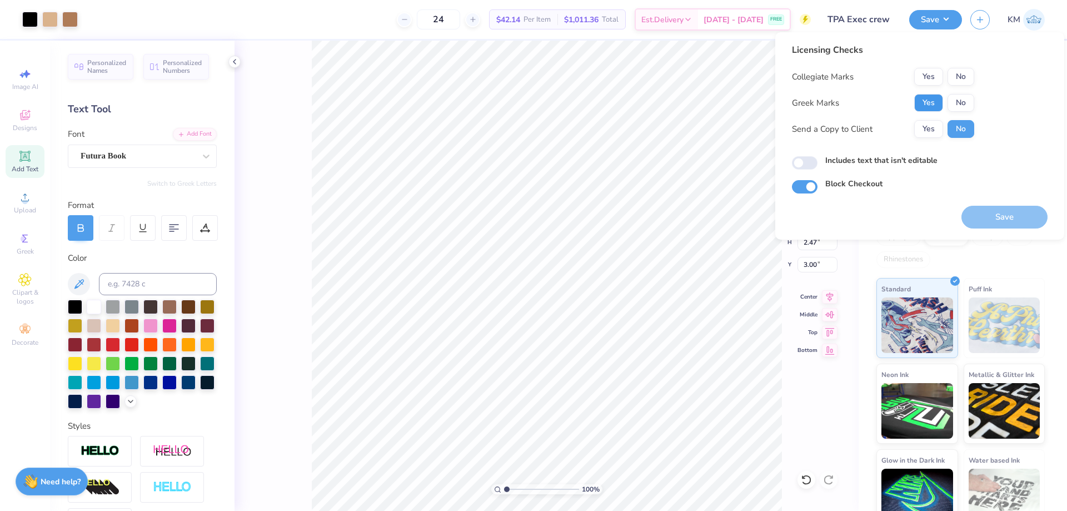
click at [922, 104] on button "Yes" at bounding box center [928, 103] width 29 height 18
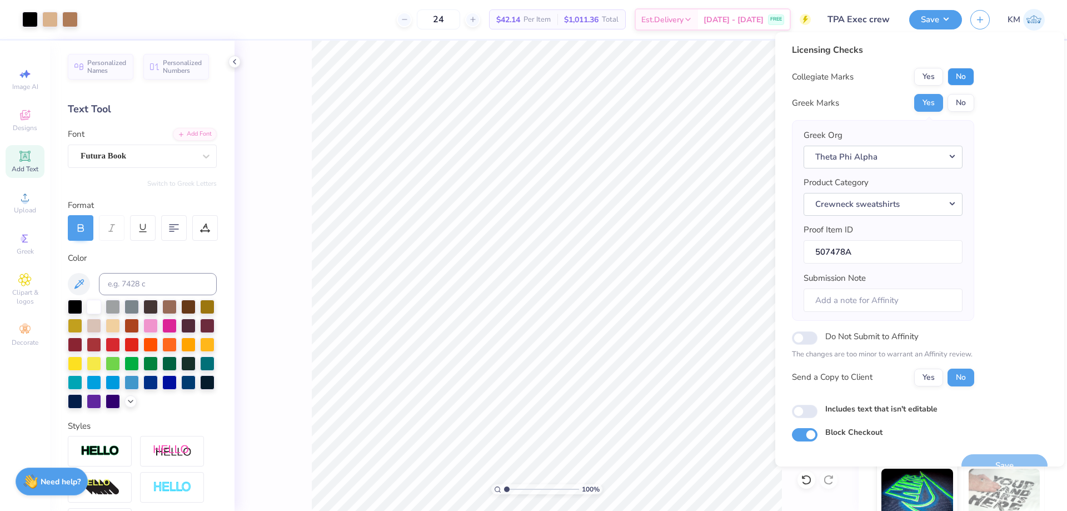
click at [958, 78] on button "No" at bounding box center [961, 77] width 27 height 18
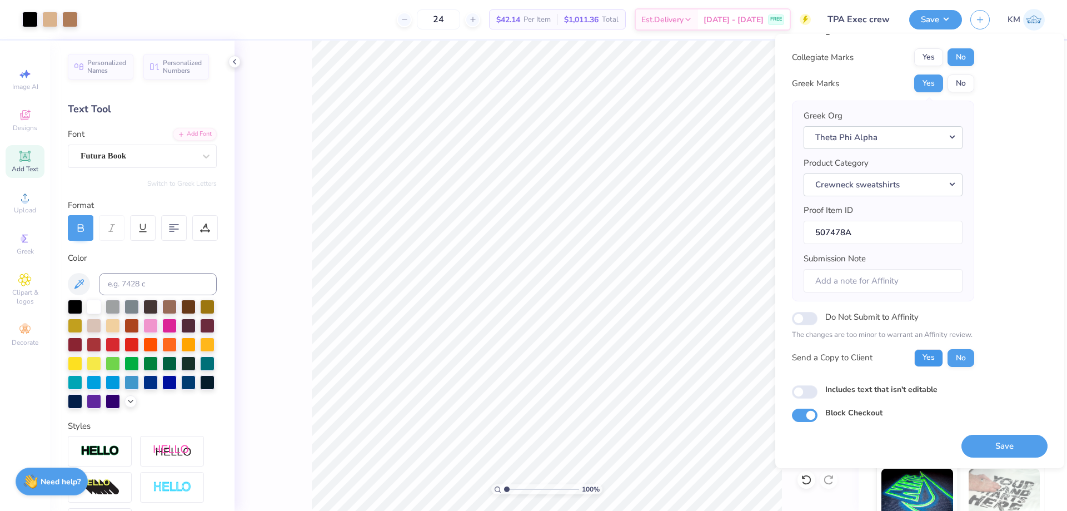
click at [927, 357] on button "Yes" at bounding box center [928, 358] width 29 height 18
click at [980, 449] on button "Save" at bounding box center [1005, 446] width 86 height 23
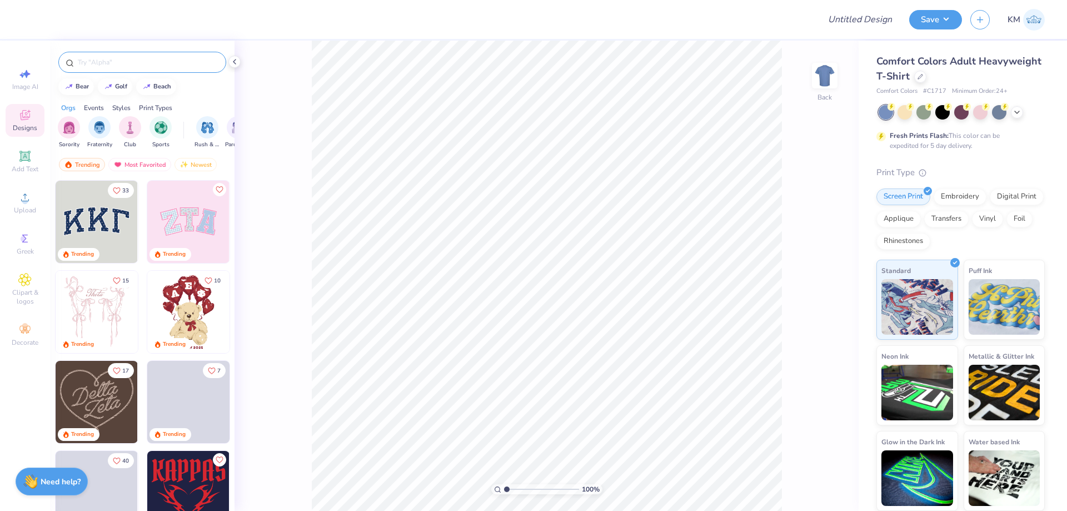
click at [132, 63] on input "text" at bounding box center [148, 62] width 142 height 11
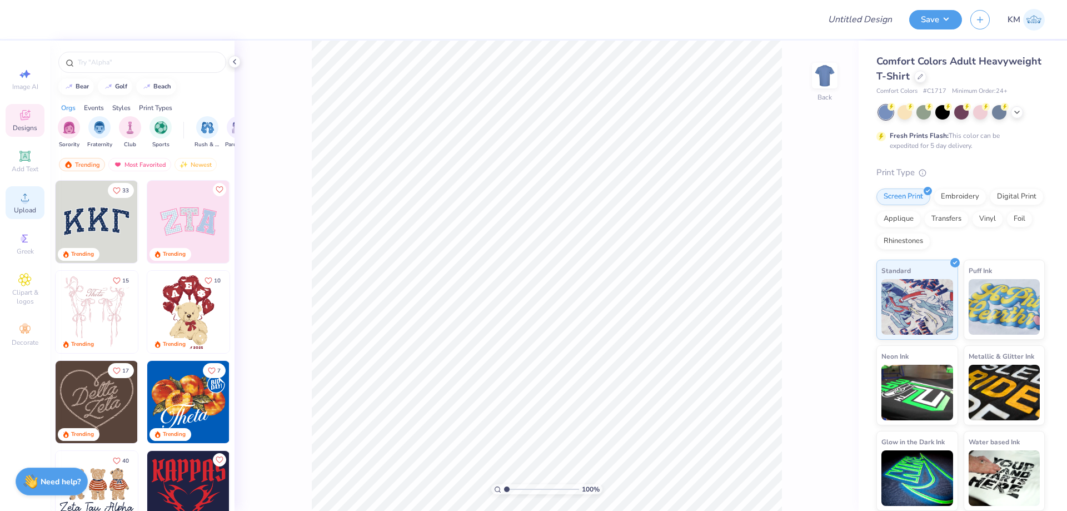
click at [36, 198] on div "Upload" at bounding box center [25, 202] width 39 height 33
click at [72, 23] on div at bounding box center [70, 19] width 16 height 16
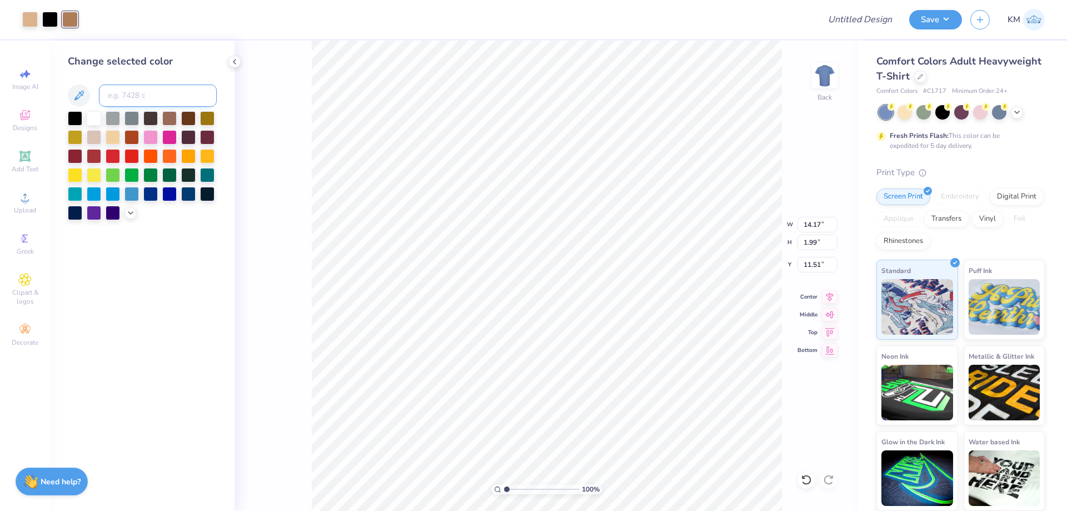
click at [153, 96] on input at bounding box center [158, 95] width 118 height 22
click at [134, 212] on icon at bounding box center [130, 211] width 9 height 9
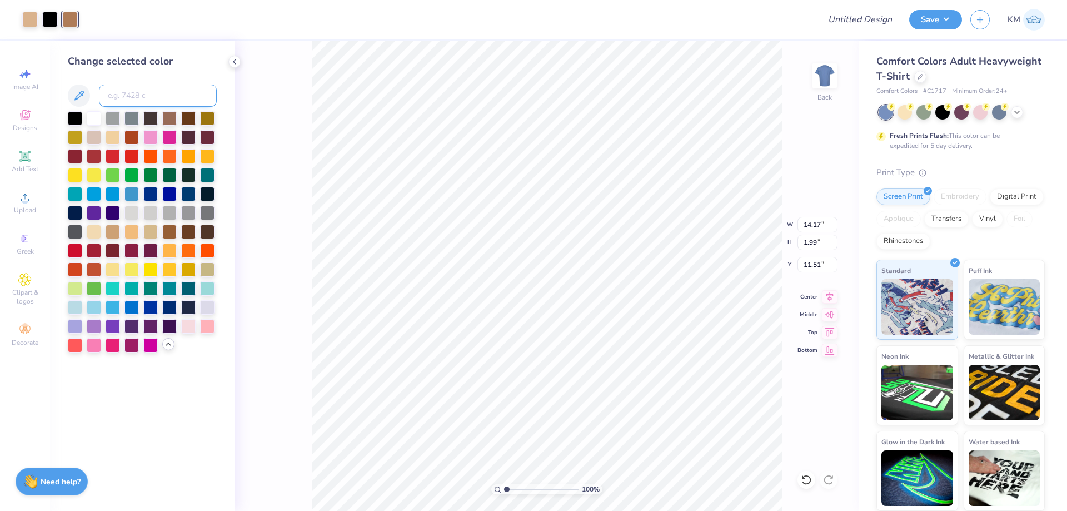
click at [148, 93] on input at bounding box center [158, 95] width 118 height 22
click at [135, 95] on input "4645" at bounding box center [158, 95] width 118 height 22
type input "4645"
click at [135, 95] on input at bounding box center [158, 95] width 118 height 22
type input "4645"
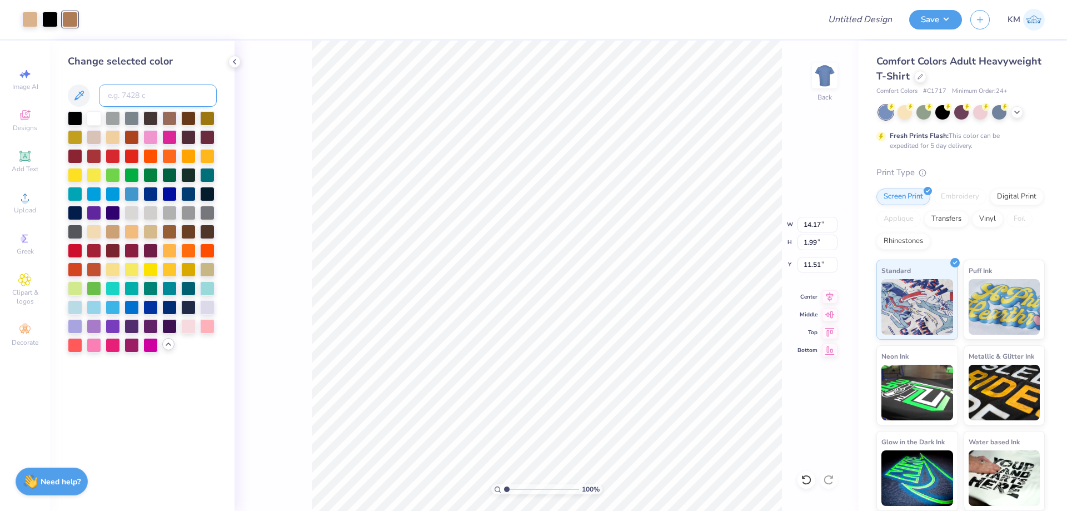
click at [129, 94] on input at bounding box center [158, 95] width 118 height 22
click at [233, 60] on icon at bounding box center [234, 61] width 9 height 9
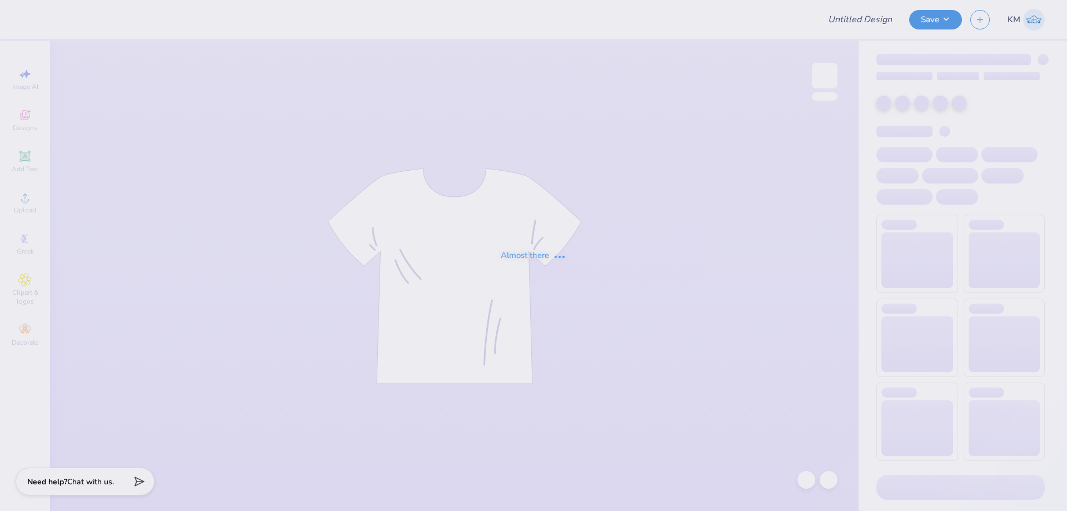
type input "TPA Exec crew"
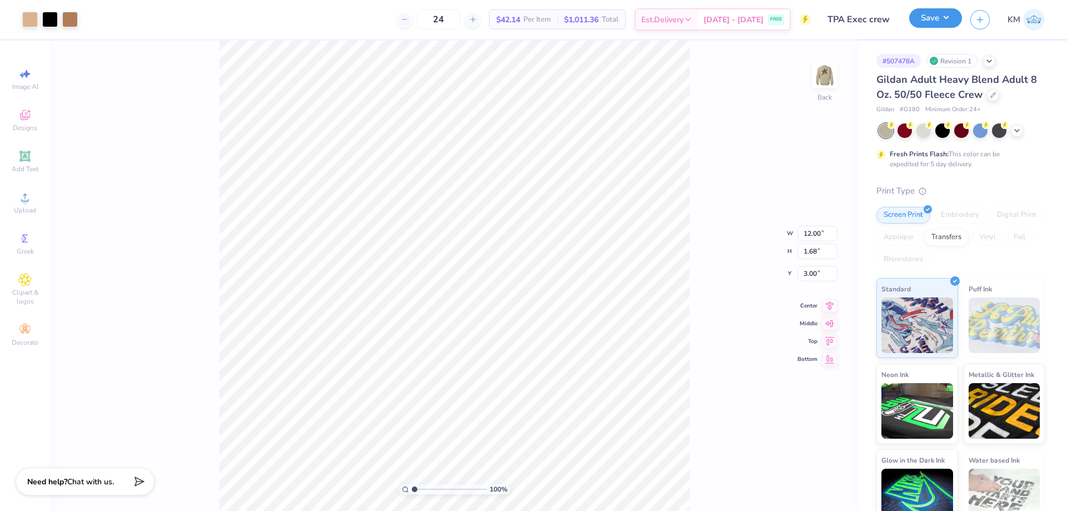
click at [935, 27] on button "Save" at bounding box center [935, 17] width 53 height 19
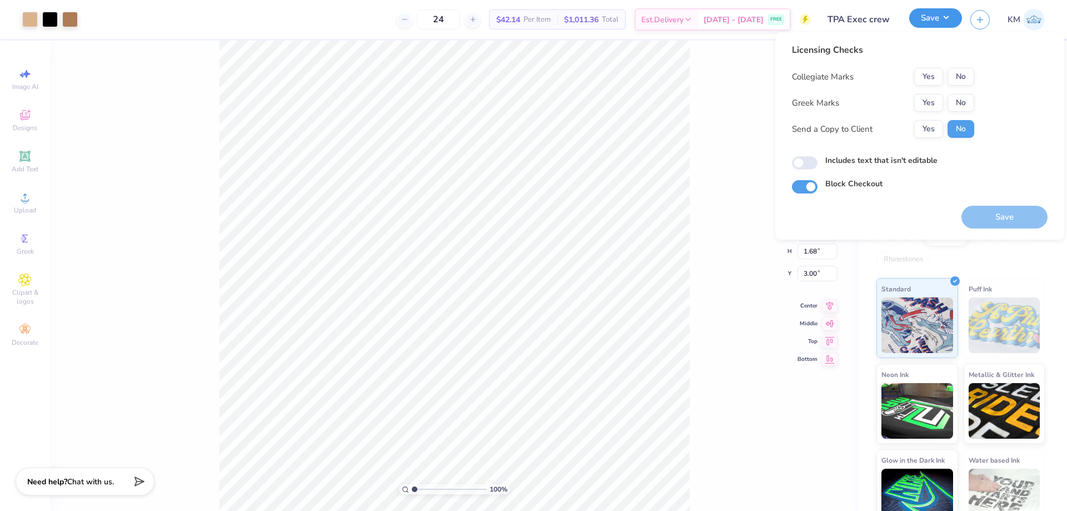
click at [936, 27] on button "Save" at bounding box center [935, 17] width 53 height 19
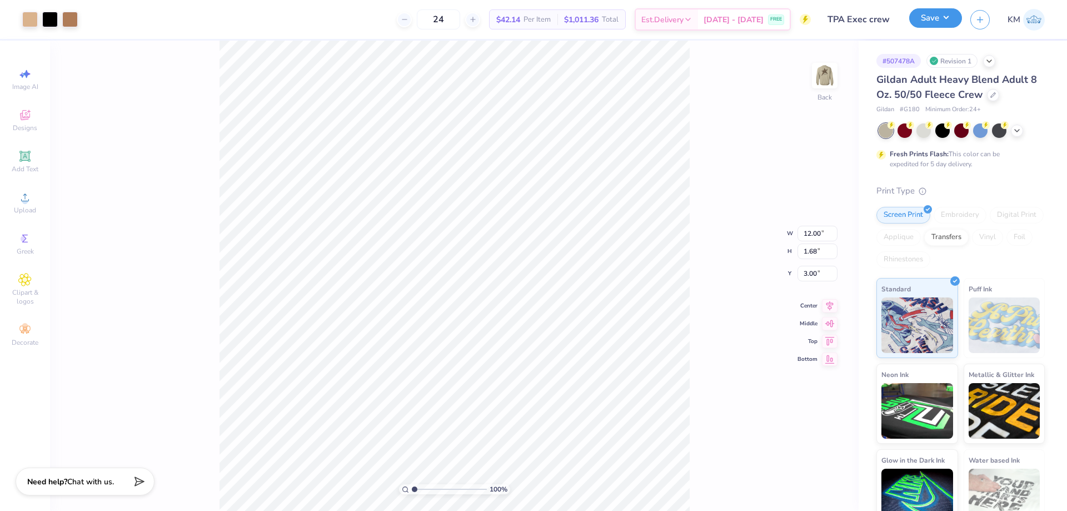
click at [936, 27] on button "Save" at bounding box center [935, 17] width 53 height 19
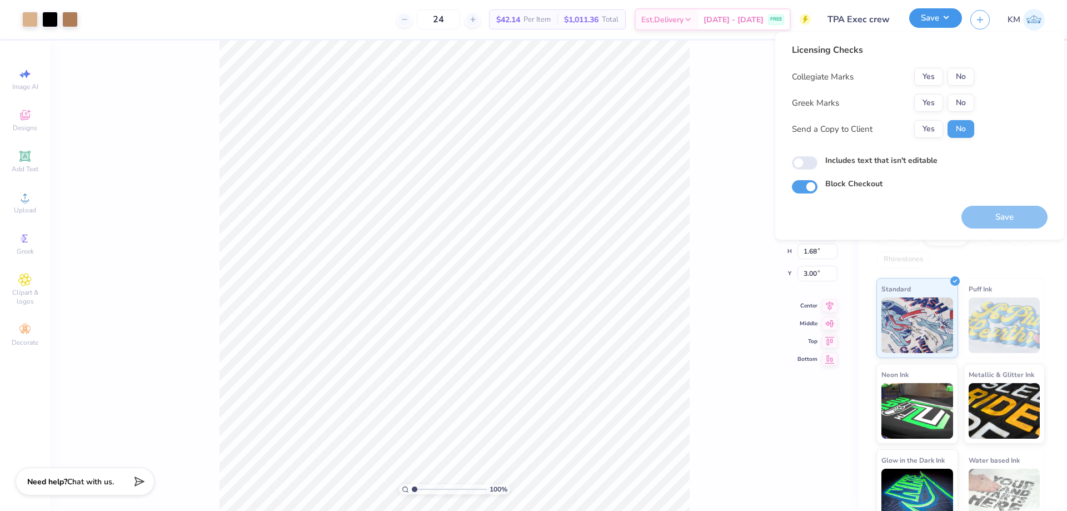
click at [936, 27] on button "Save" at bounding box center [935, 17] width 53 height 19
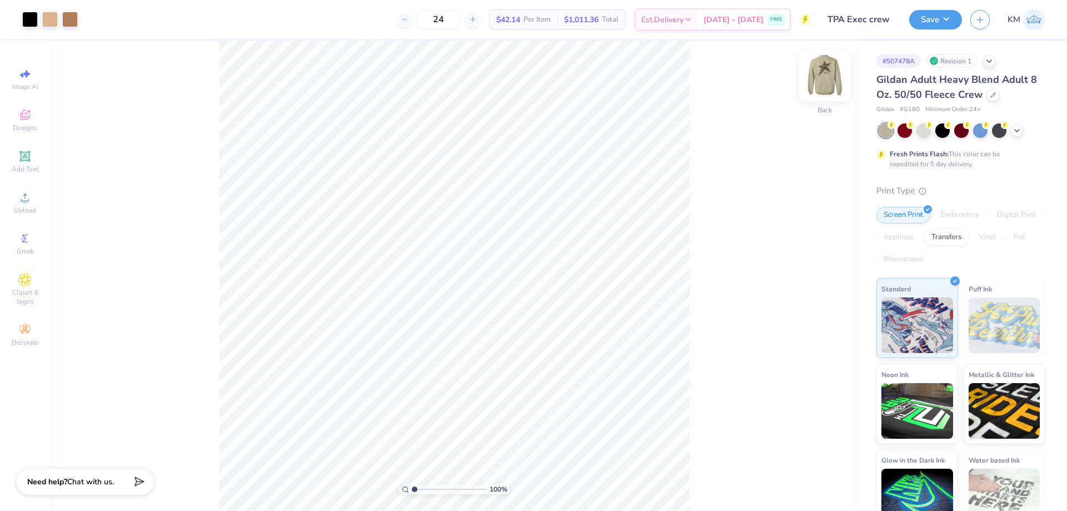
click at [825, 72] on img at bounding box center [825, 75] width 44 height 44
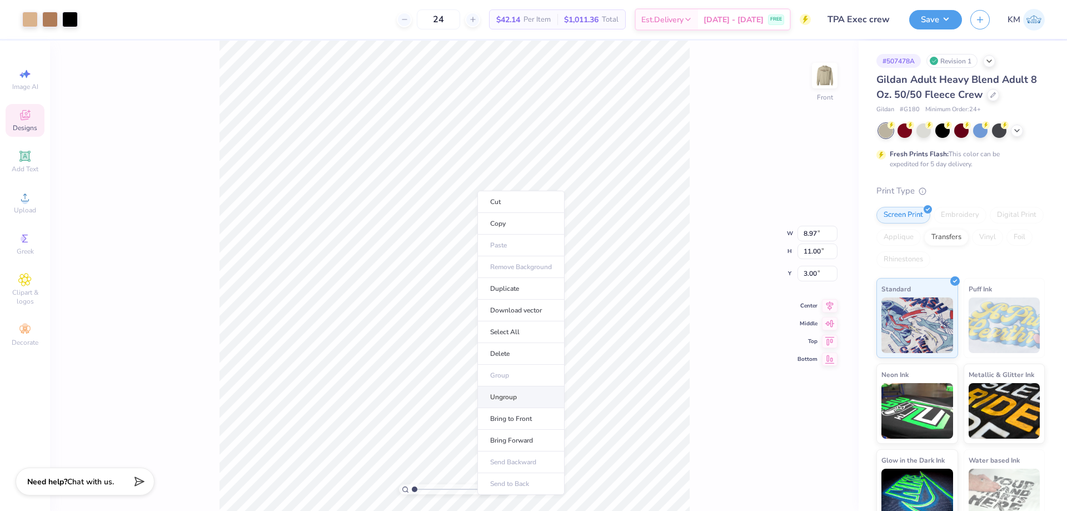
click at [512, 395] on li "Ungroup" at bounding box center [520, 397] width 87 height 22
